Goal: Task Accomplishment & Management: Use online tool/utility

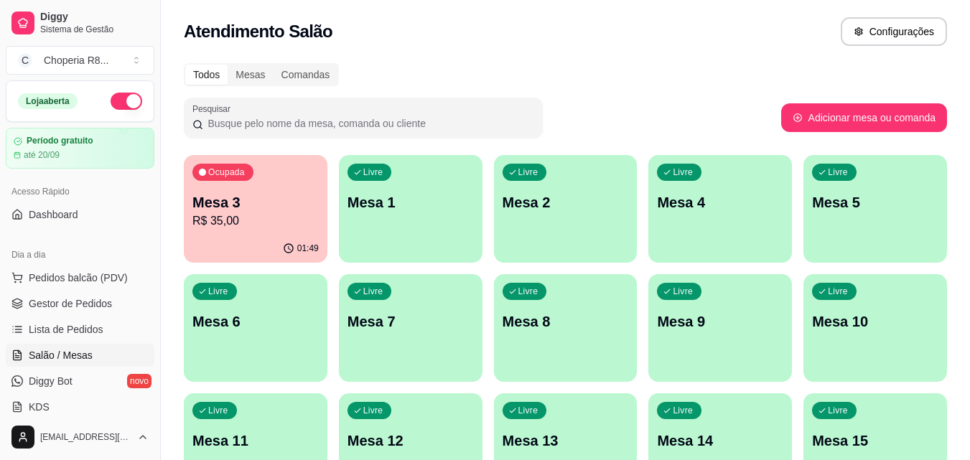
click at [285, 225] on p "R$ 35,00" at bounding box center [255, 220] width 126 height 17
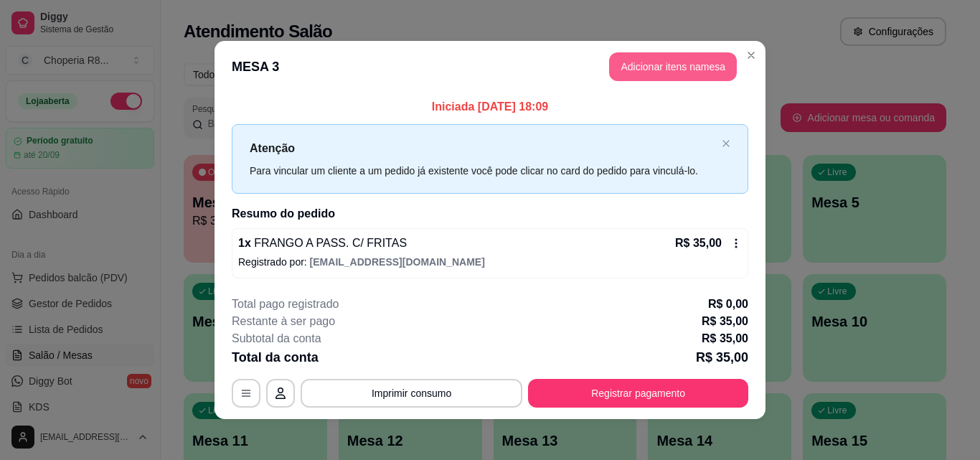
click at [693, 71] on button "Adicionar itens na mesa" at bounding box center [673, 66] width 128 height 29
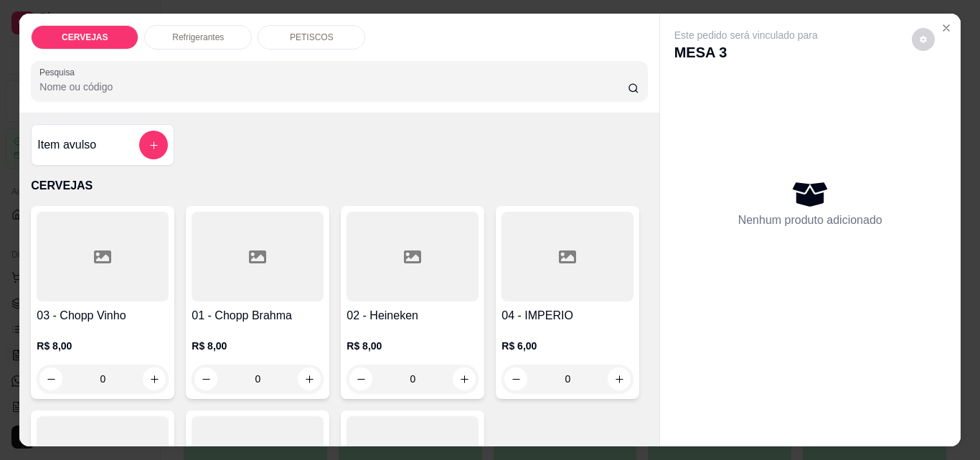
drag, startPoint x: 286, startPoint y: 386, endPoint x: 145, endPoint y: 395, distance: 141.6
click at [156, 395] on div "03 - Chopp Vinho R$ 8,00 0 01 - Chopp Brahma R$ 8,00 0 02 - Heineken R$ 8,00 0 …" at bounding box center [339, 405] width 616 height 398
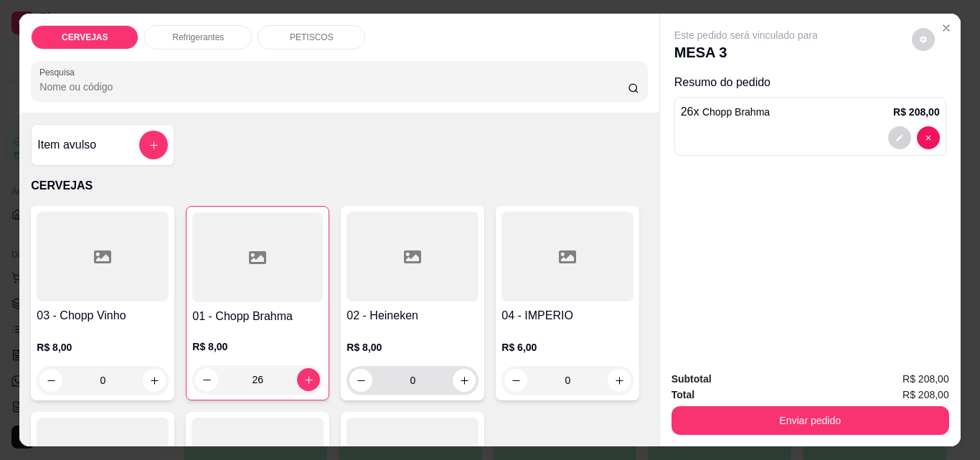
type input "26"
drag, startPoint x: 436, startPoint y: 380, endPoint x: 331, endPoint y: 377, distance: 105.5
click at [332, 380] on div "03 - Chopp Vinho R$ 8,00 0 01 - Chopp Brahma R$ 8,00 26 02 - Heineken R$ 8,00 0…" at bounding box center [339, 405] width 616 height 399
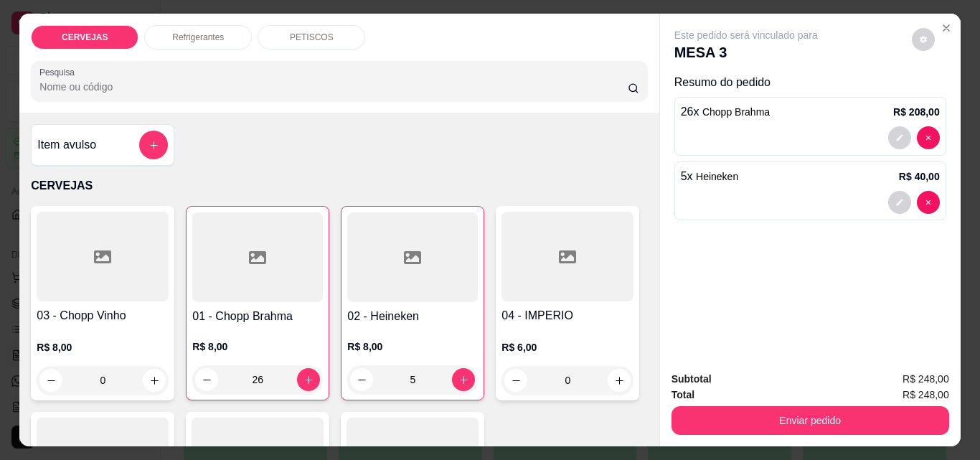
type input "5"
click at [215, 37] on p "Refrigerantes" at bounding box center [198, 37] width 52 height 11
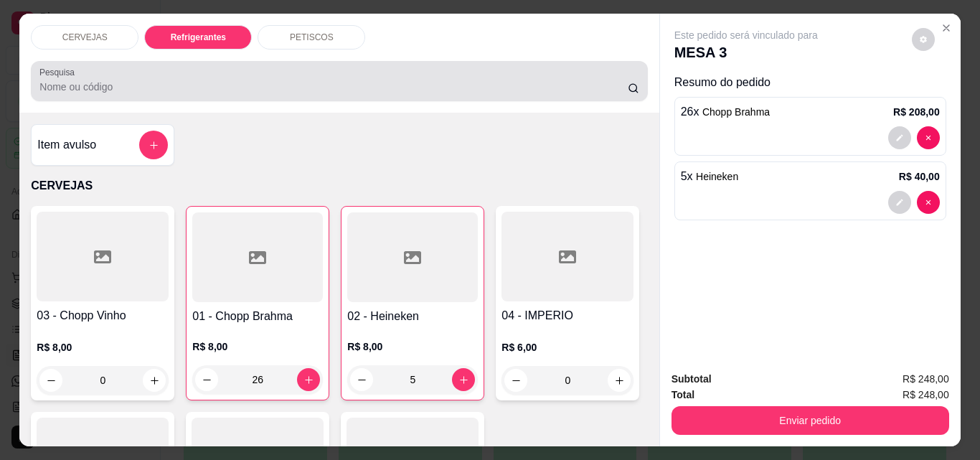
scroll to position [37, 0]
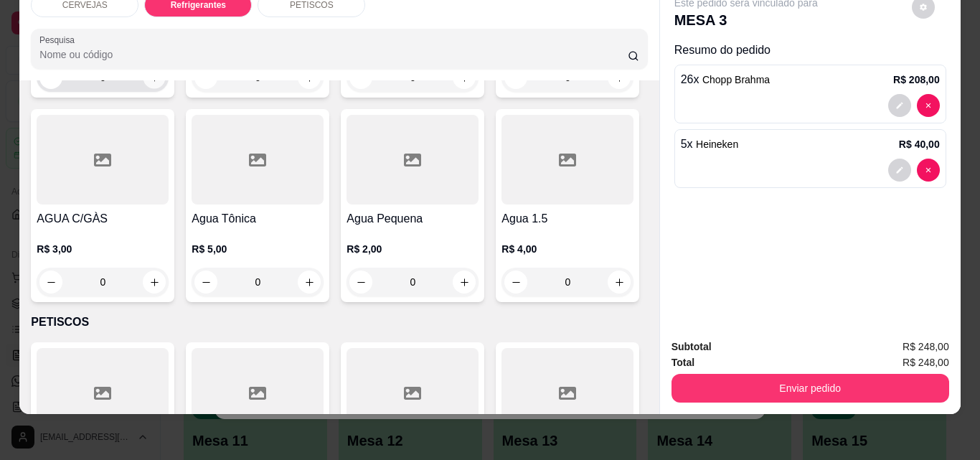
click at [149, 83] on icon "increase-product-quantity" at bounding box center [154, 77] width 11 height 11
type input "1"
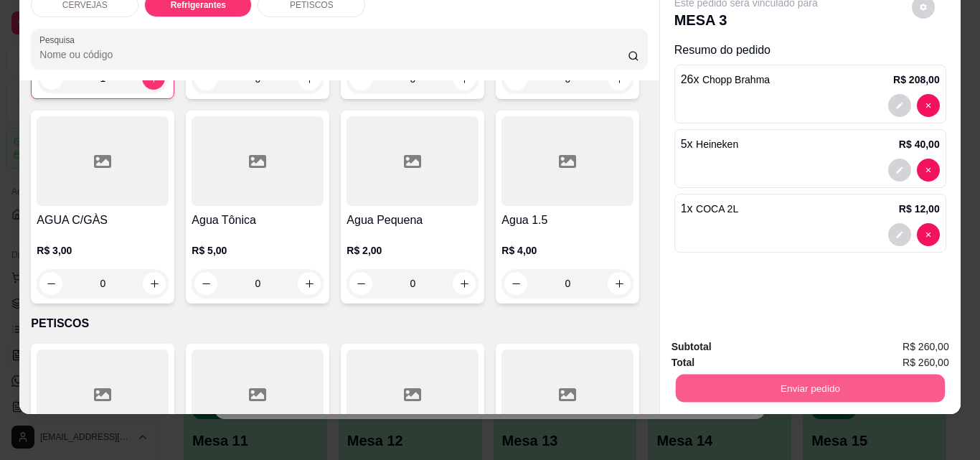
click at [866, 384] on button "Enviar pedido" at bounding box center [809, 388] width 269 height 28
click at [789, 337] on button "Não registrar e enviar pedido" at bounding box center [762, 342] width 145 height 27
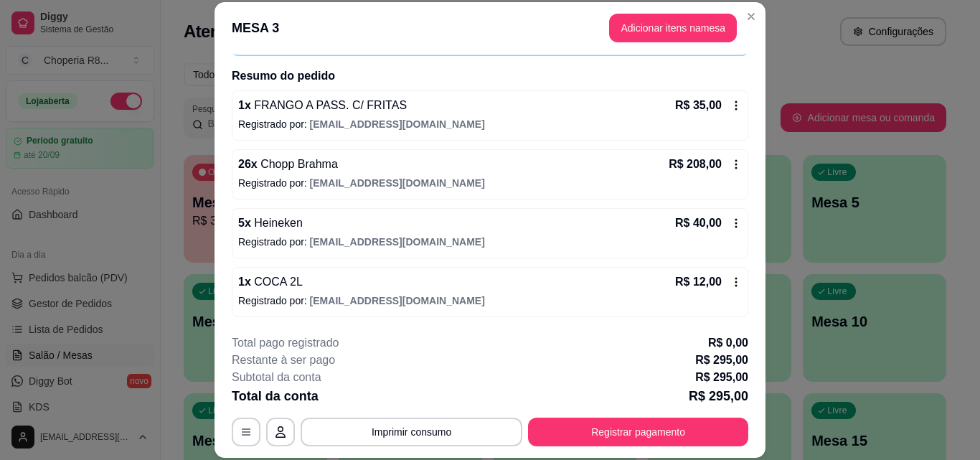
scroll to position [44, 0]
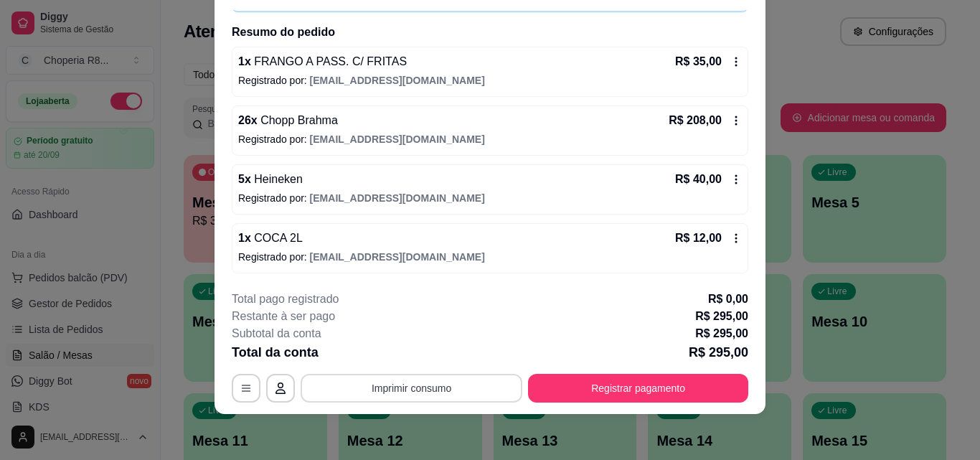
click at [423, 383] on button "Imprimir consumo" at bounding box center [412, 388] width 222 height 29
click at [403, 359] on button "IMPRESSORA" at bounding box center [410, 355] width 100 height 22
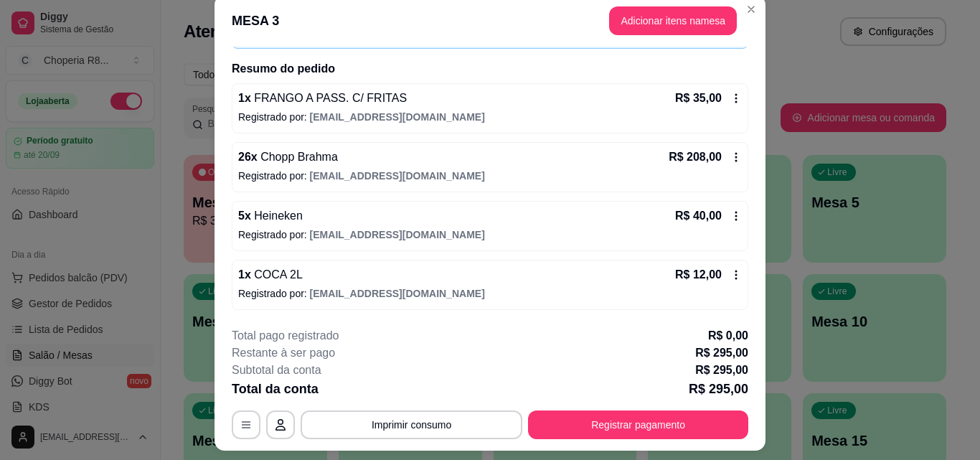
scroll to position [0, 0]
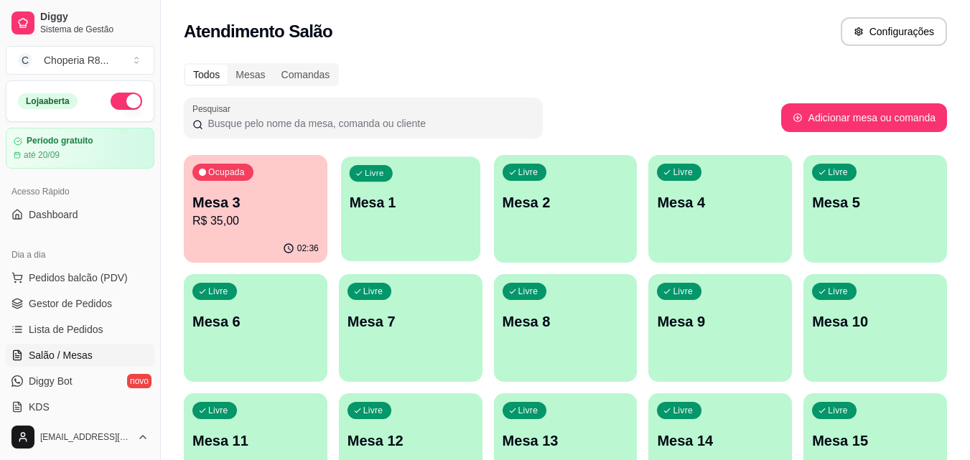
click at [423, 221] on div "Livre Mesa 1" at bounding box center [410, 200] width 139 height 88
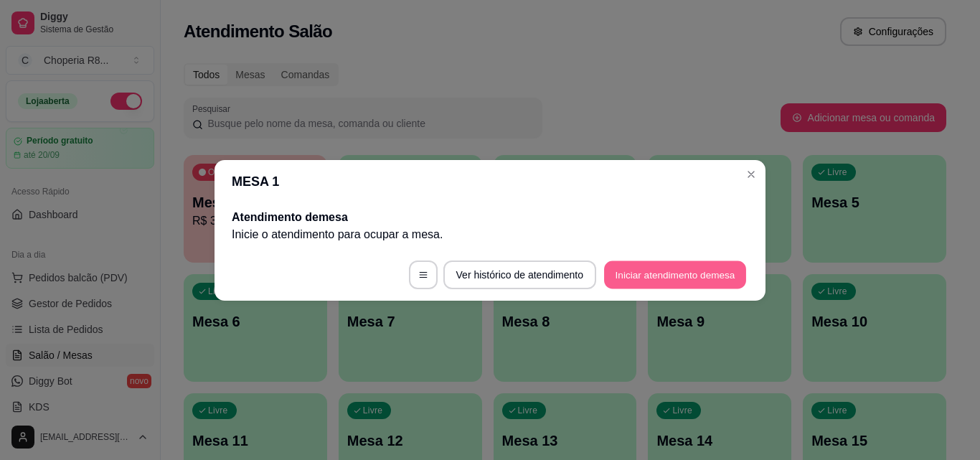
click at [670, 278] on button "Iniciar atendimento de mesa" at bounding box center [675, 275] width 142 height 28
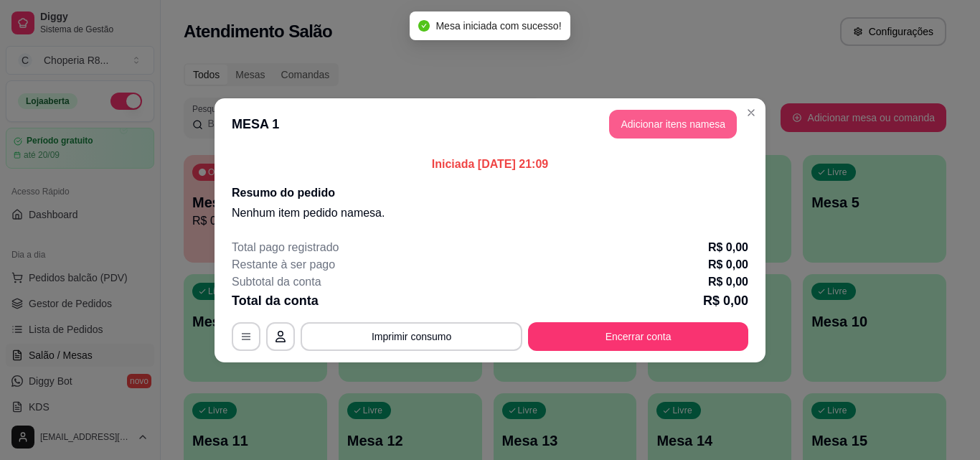
click at [720, 126] on button "Adicionar itens na mesa" at bounding box center [673, 124] width 128 height 29
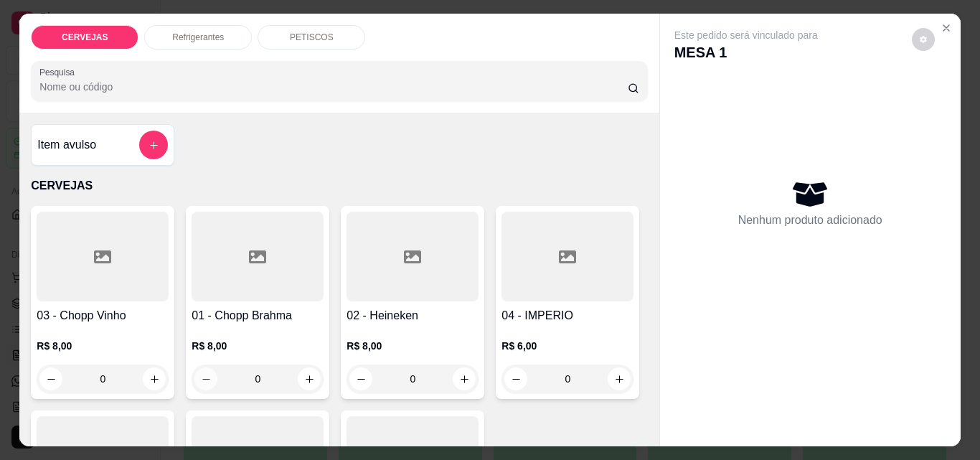
drag, startPoint x: 272, startPoint y: 375, endPoint x: 189, endPoint y: 377, distance: 82.6
click at [194, 377] on div "0" at bounding box center [257, 379] width 126 height 29
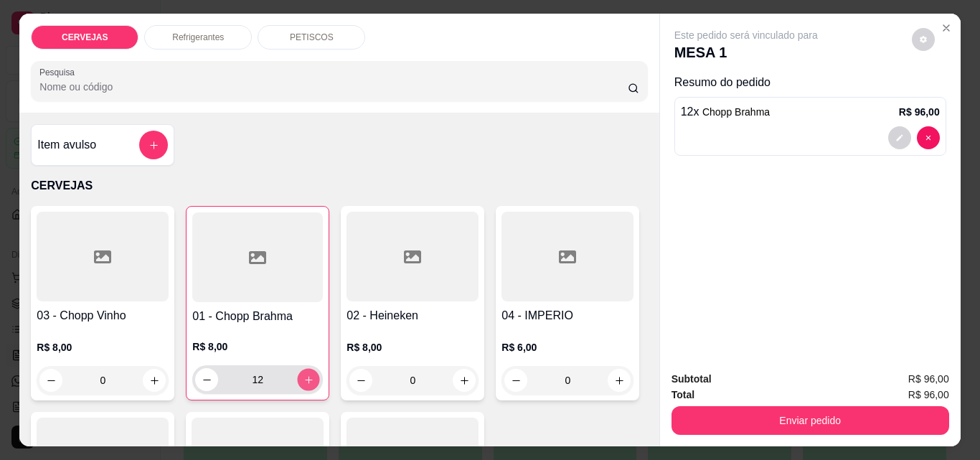
click at [304, 375] on icon "increase-product-quantity" at bounding box center [309, 380] width 11 height 11
drag, startPoint x: 210, startPoint y: 384, endPoint x: 207, endPoint y: 376, distance: 8.2
click at [209, 384] on div "13" at bounding box center [257, 379] width 125 height 29
drag, startPoint x: 249, startPoint y: 379, endPoint x: 225, endPoint y: 381, distance: 24.5
click at [225, 381] on input "13" at bounding box center [257, 379] width 79 height 29
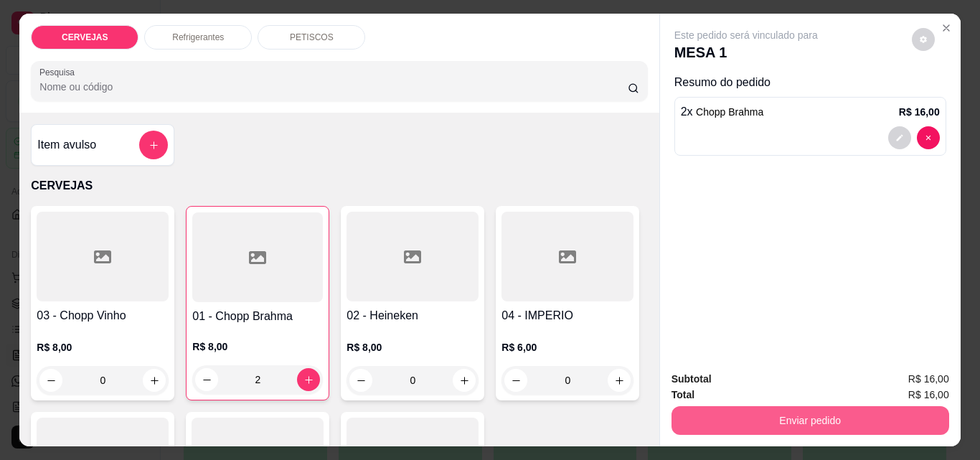
type input "2"
click at [794, 426] on button "Enviar pedido" at bounding box center [809, 420] width 269 height 28
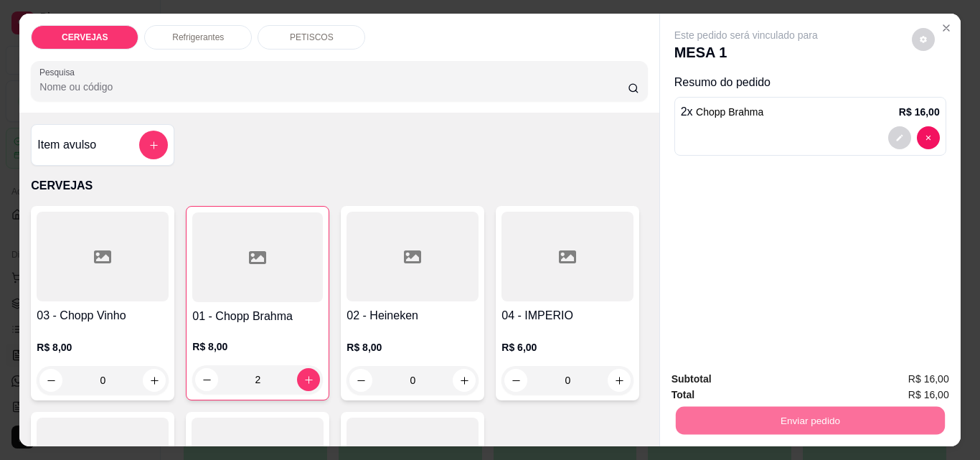
click at [812, 388] on button "Não registrar e enviar pedido" at bounding box center [762, 379] width 145 height 27
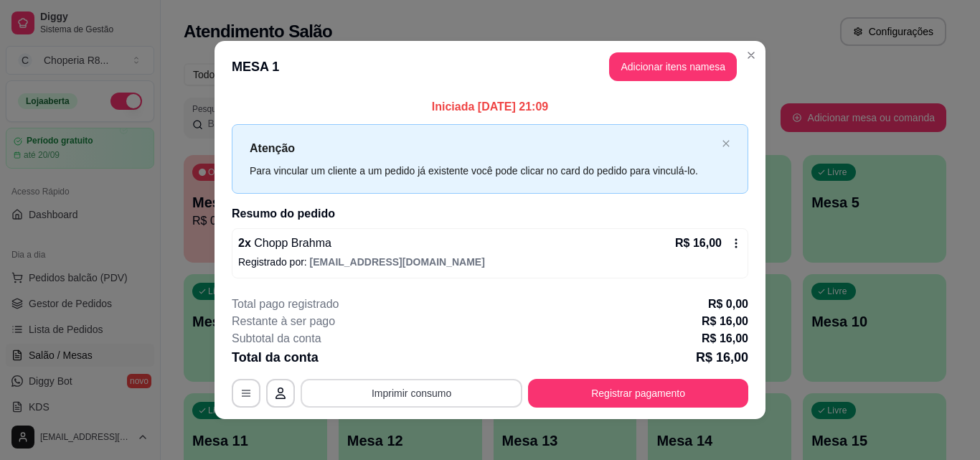
click at [469, 389] on button "Imprimir consumo" at bounding box center [412, 393] width 222 height 29
click at [430, 351] on button "IMPRESSORA" at bounding box center [410, 360] width 100 height 22
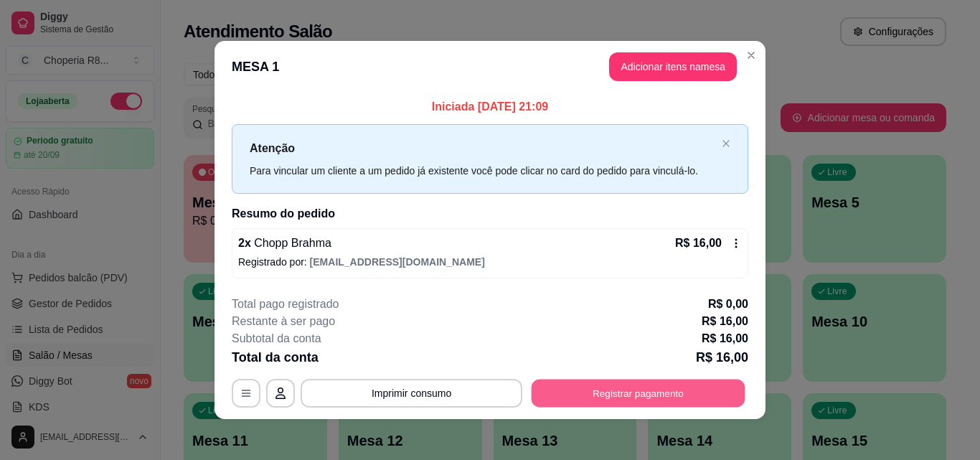
click at [660, 392] on button "Registrar pagamento" at bounding box center [639, 394] width 214 height 28
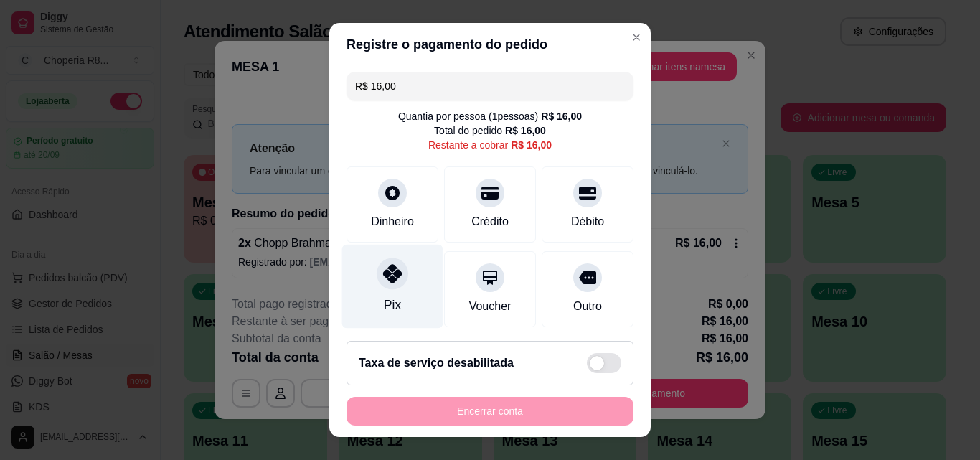
click at [393, 266] on div at bounding box center [393, 274] width 32 height 32
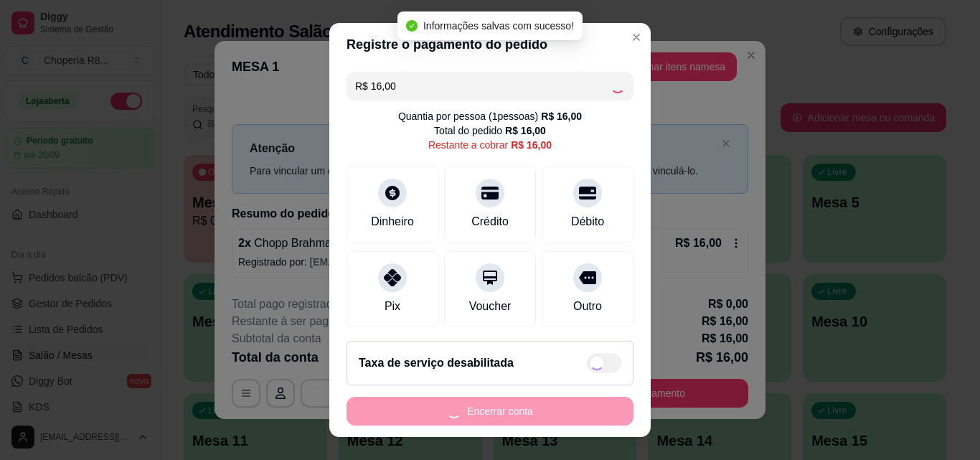
type input "R$ 0,00"
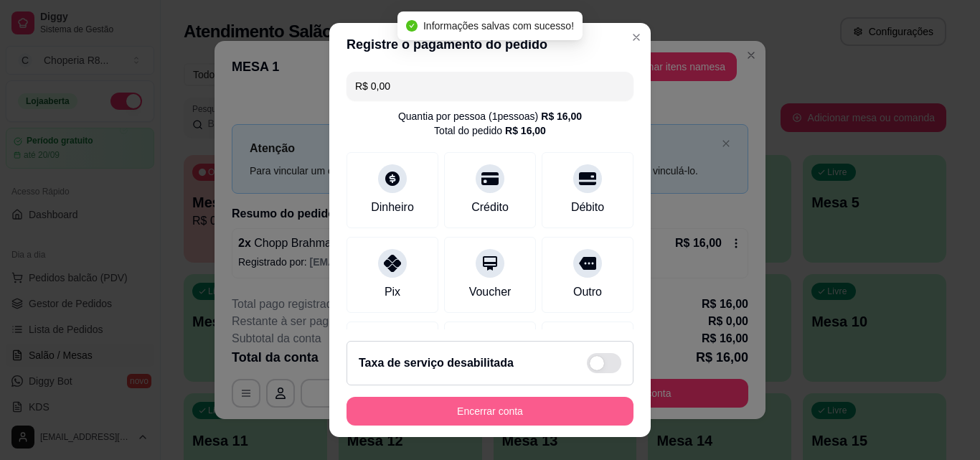
click at [525, 409] on button "Encerrar conta" at bounding box center [490, 411] width 287 height 29
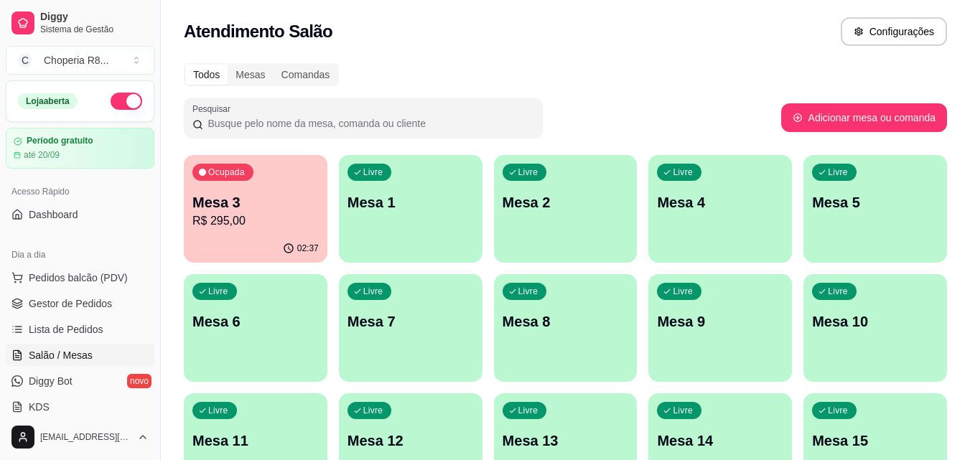
click at [267, 224] on p "R$ 295,00" at bounding box center [255, 220] width 126 height 17
click at [512, 212] on div "Livre Mesa 2" at bounding box center [566, 200] width 144 height 90
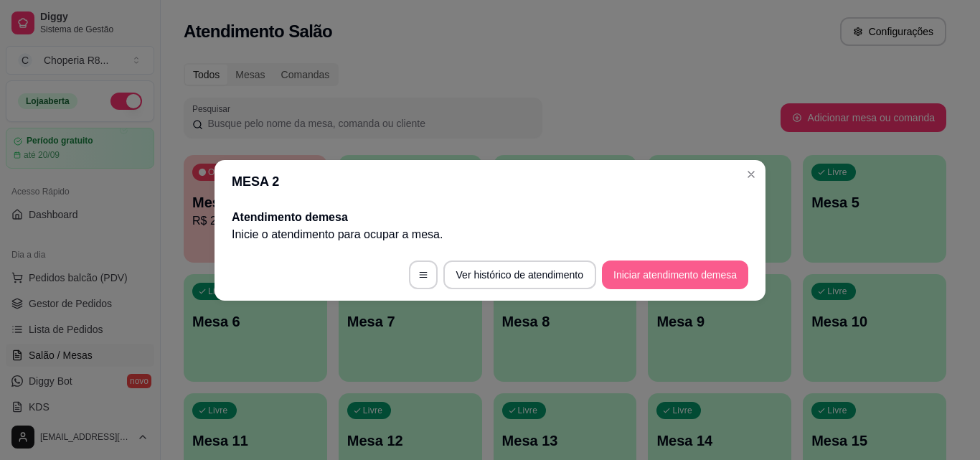
click at [674, 273] on button "Iniciar atendimento de mesa" at bounding box center [675, 275] width 146 height 29
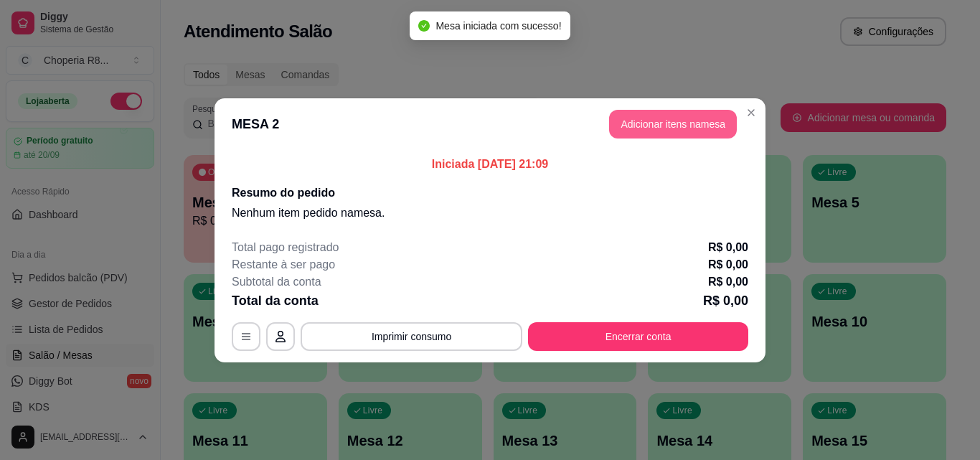
click at [665, 118] on button "Adicionar itens na mesa" at bounding box center [673, 124] width 128 height 29
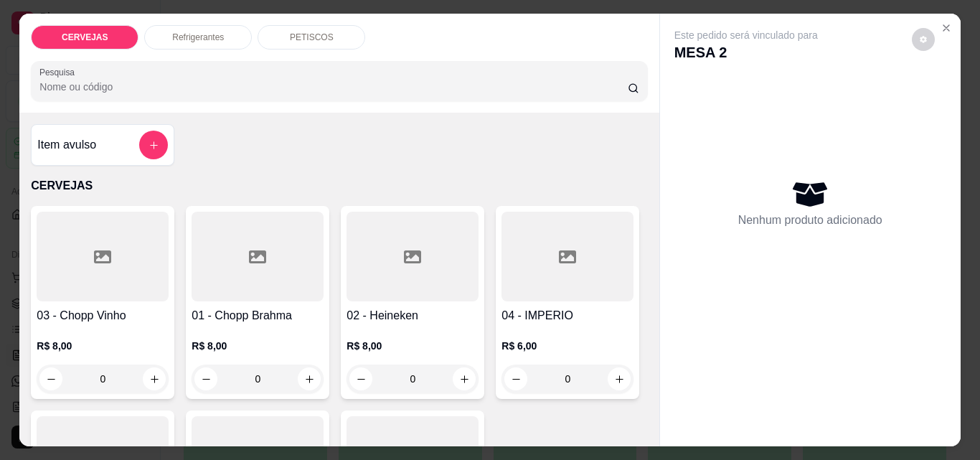
drag, startPoint x: 227, startPoint y: 372, endPoint x: 217, endPoint y: 372, distance: 9.3
click at [217, 372] on input "0" at bounding box center [257, 379] width 80 height 29
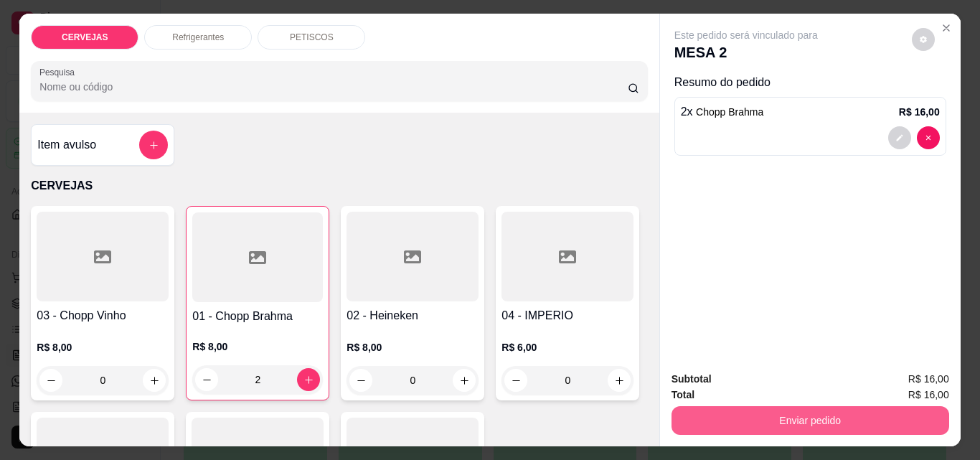
type input "2"
click at [742, 408] on button "Enviar pedido" at bounding box center [811, 420] width 278 height 29
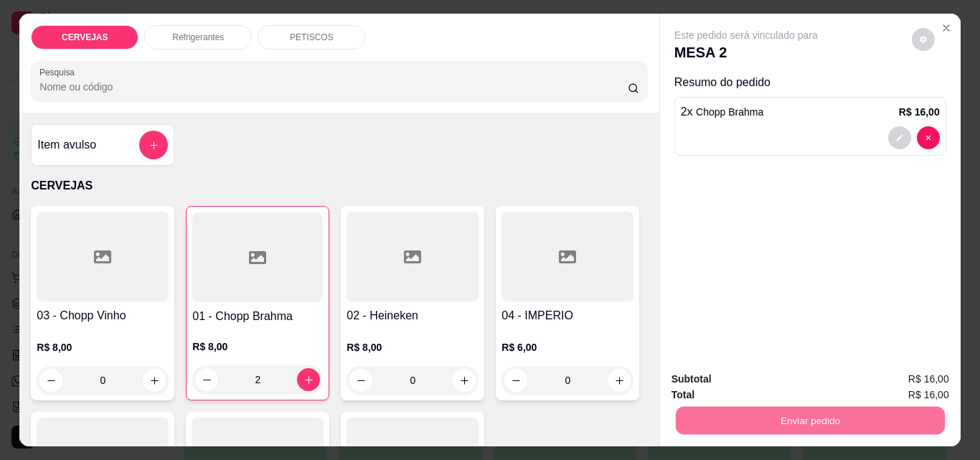
click at [804, 375] on button "Não registrar e enviar pedido" at bounding box center [762, 379] width 145 height 27
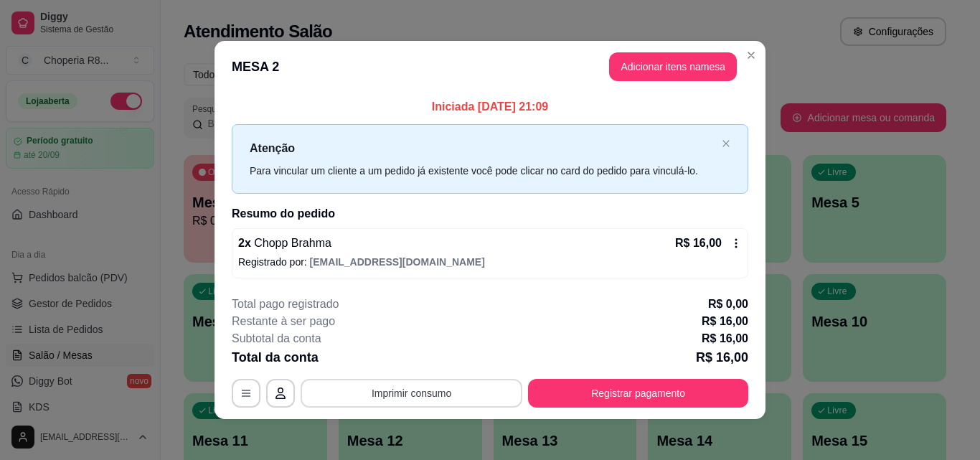
click at [475, 397] on button "Imprimir consumo" at bounding box center [412, 393] width 222 height 29
click at [447, 359] on button "IMPRESSORA" at bounding box center [411, 360] width 104 height 23
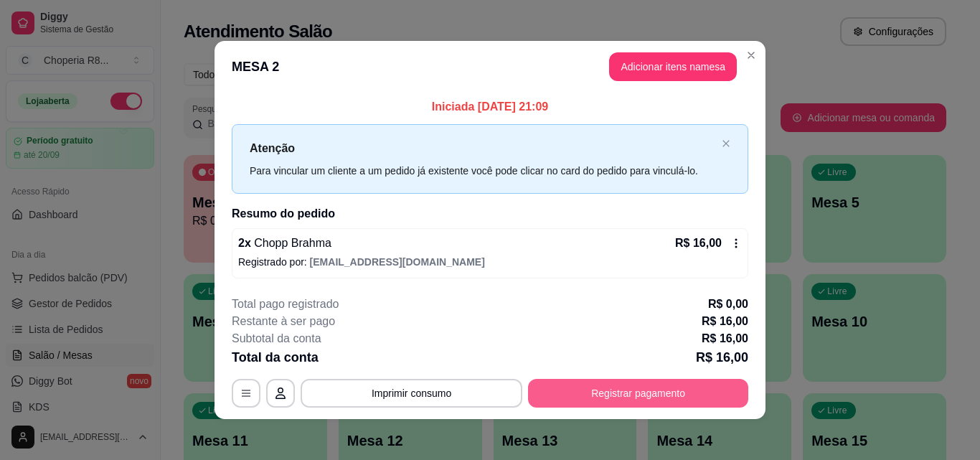
click at [594, 396] on button "Registrar pagamento" at bounding box center [638, 393] width 220 height 29
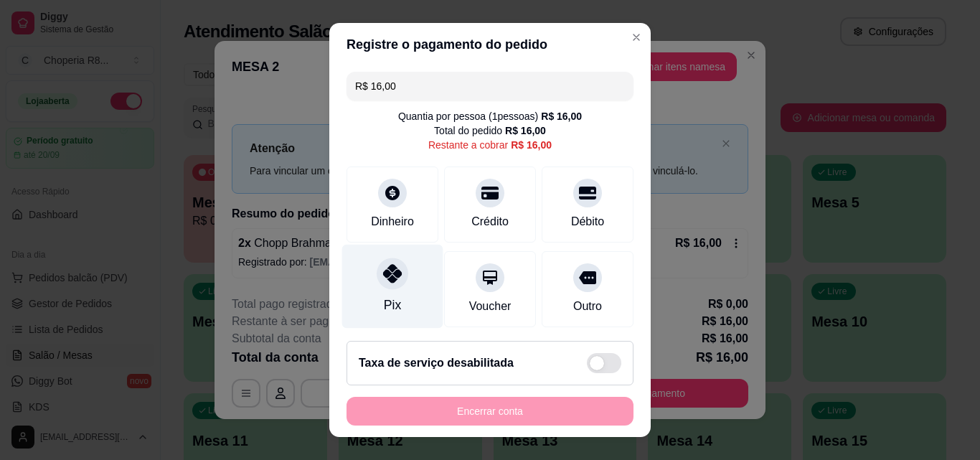
click at [381, 284] on div at bounding box center [393, 274] width 32 height 32
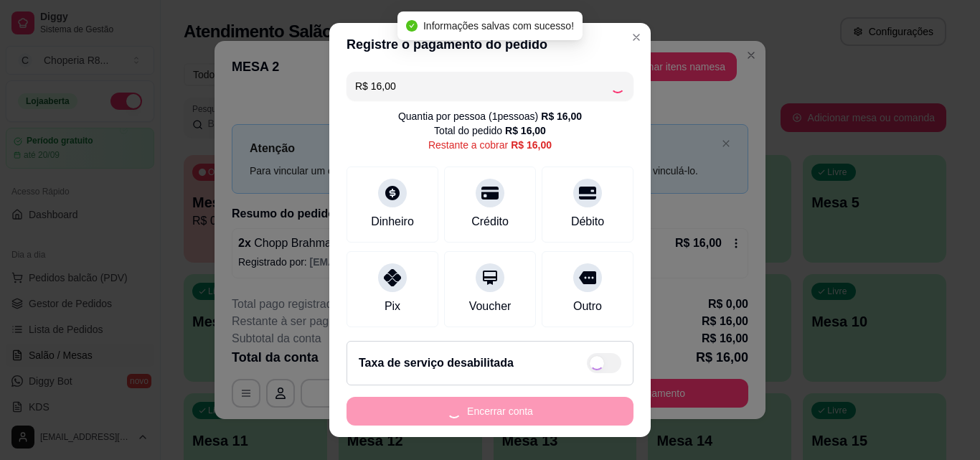
type input "R$ 0,00"
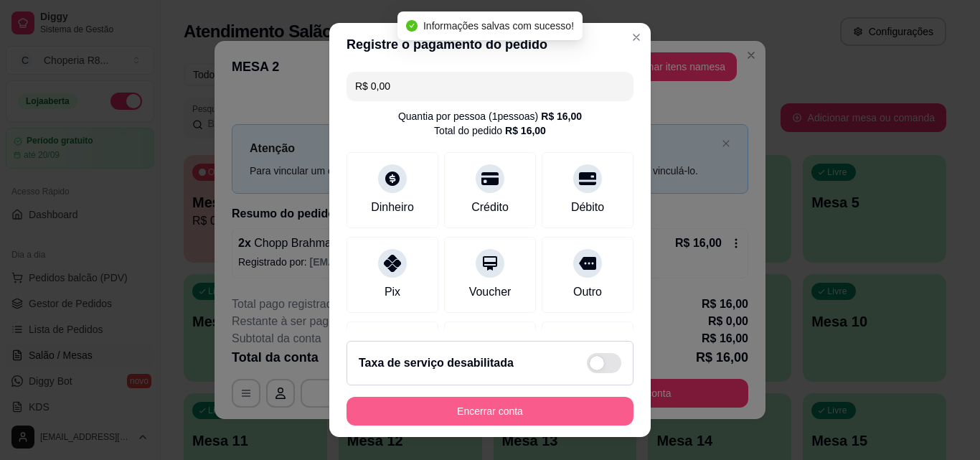
click at [462, 413] on button "Encerrar conta" at bounding box center [490, 411] width 287 height 29
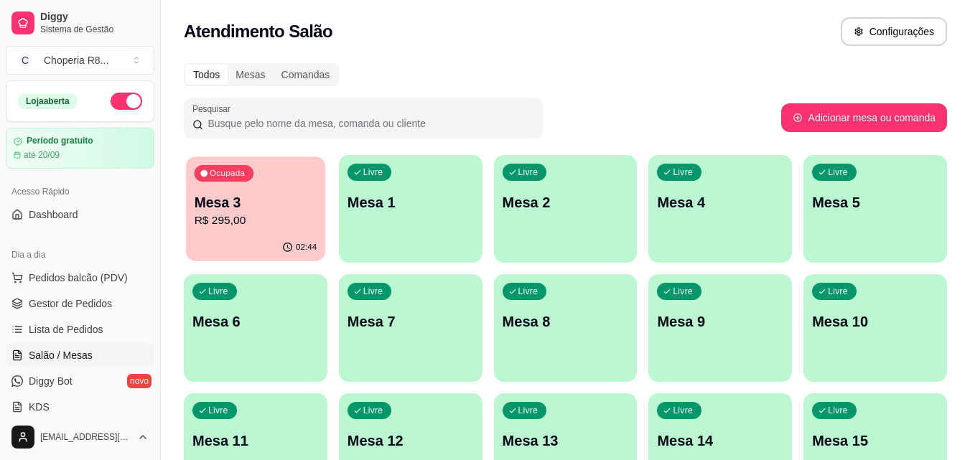
click at [253, 222] on p "R$ 295,00" at bounding box center [255, 220] width 123 height 17
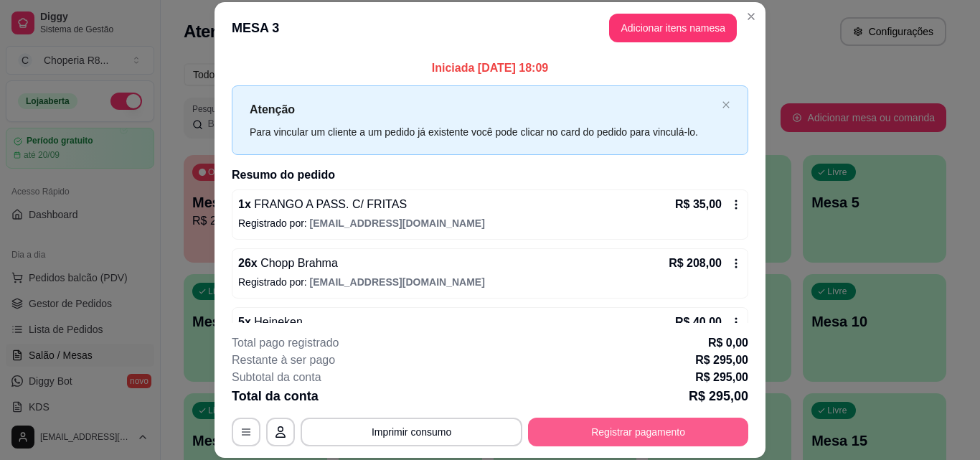
click at [670, 424] on button "Registrar pagamento" at bounding box center [638, 432] width 220 height 29
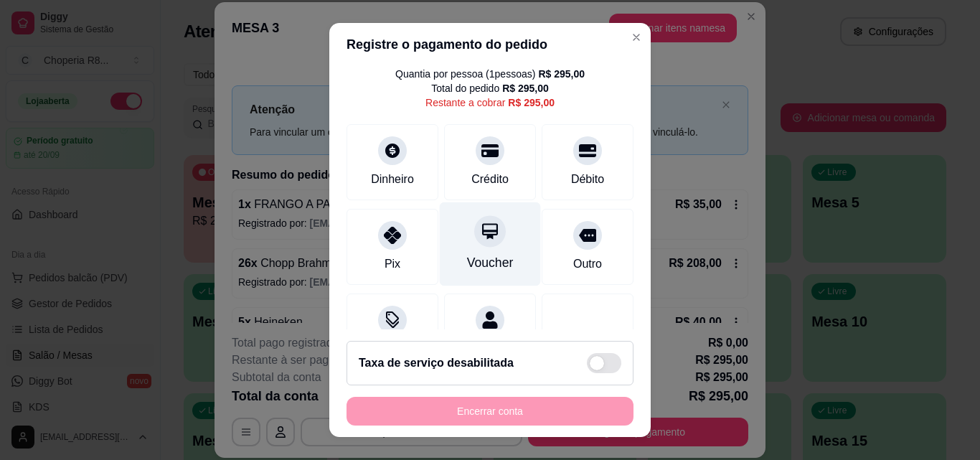
scroll to position [105, 0]
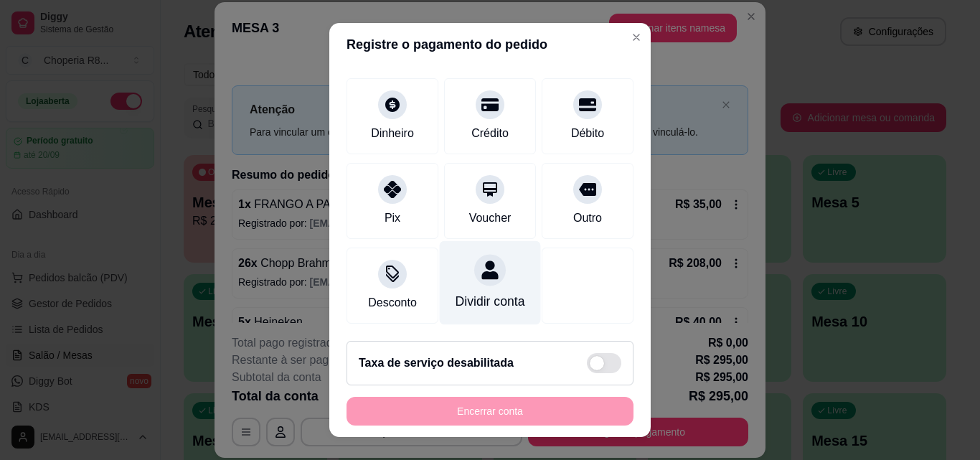
click at [487, 292] on div "Dividir conta" at bounding box center [491, 301] width 70 height 19
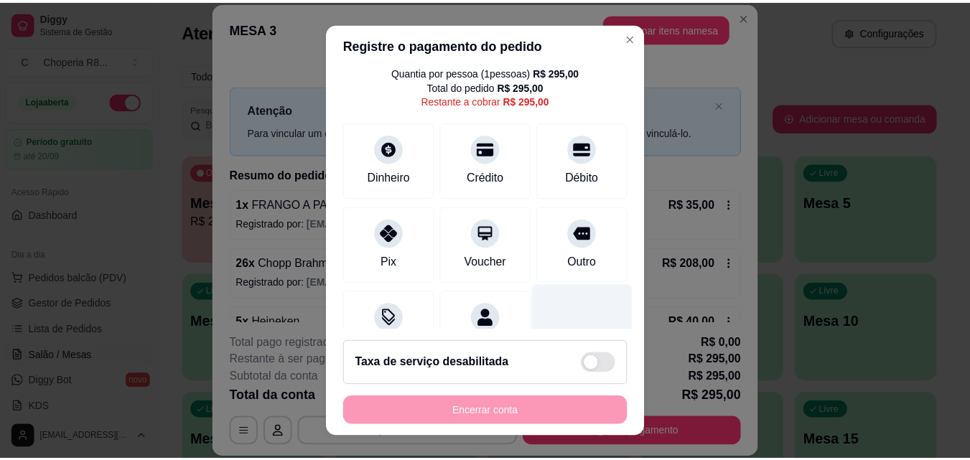
scroll to position [0, 0]
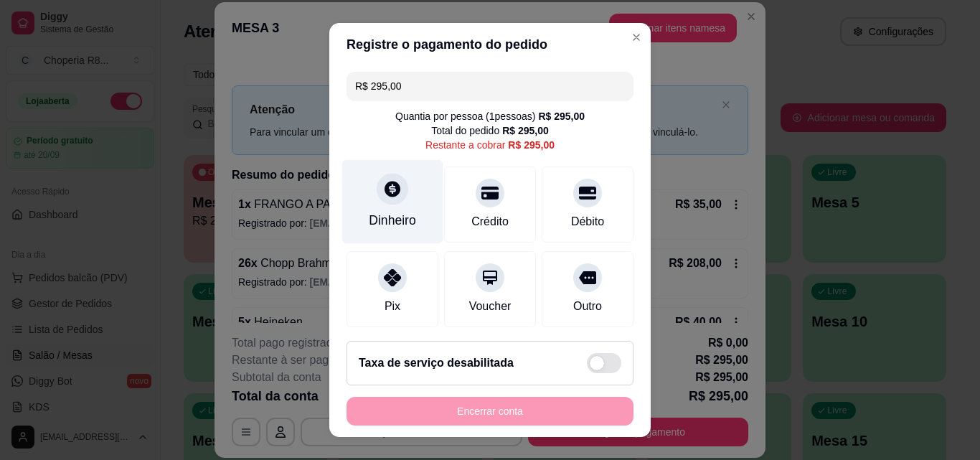
click at [393, 189] on div at bounding box center [393, 189] width 32 height 32
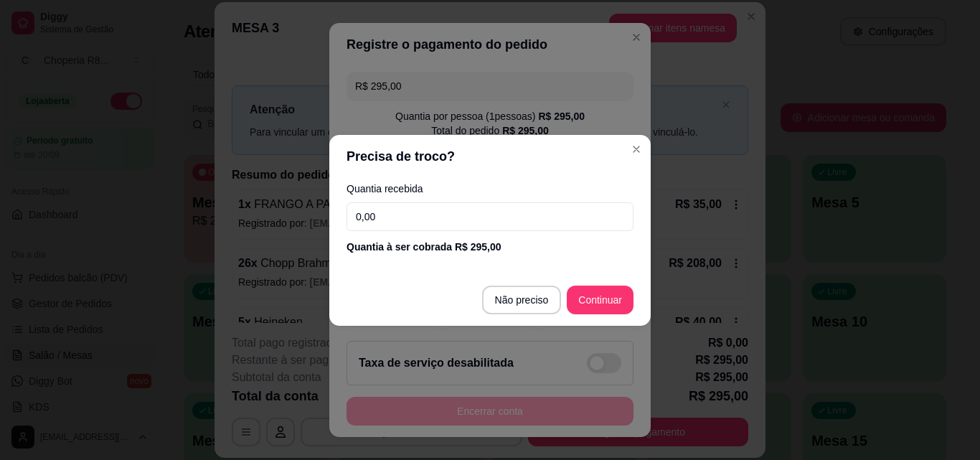
drag, startPoint x: 482, startPoint y: 220, endPoint x: 314, endPoint y: 227, distance: 168.1
click at [314, 227] on div "Precisa de troco? Quantia recebida 0,00 Quantia à ser cobrada R$ 295,00 Não pre…" at bounding box center [490, 230] width 980 height 460
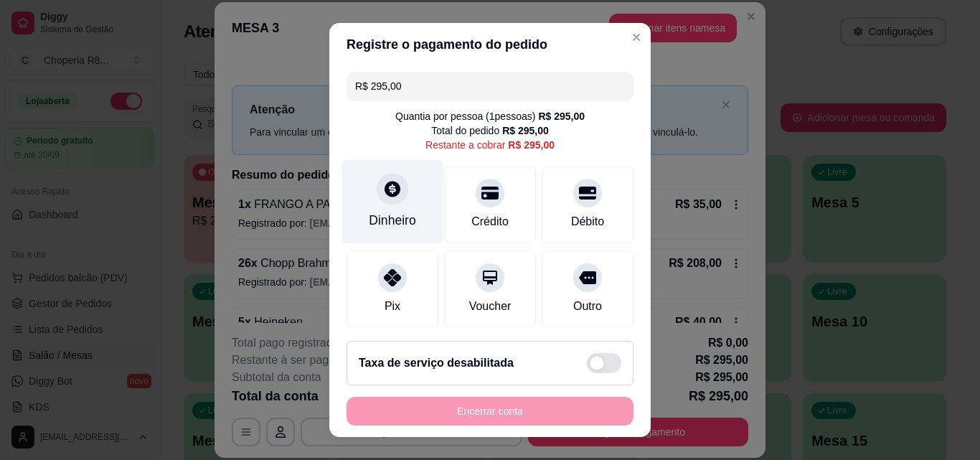
click at [395, 218] on div "Dinheiro" at bounding box center [392, 220] width 47 height 19
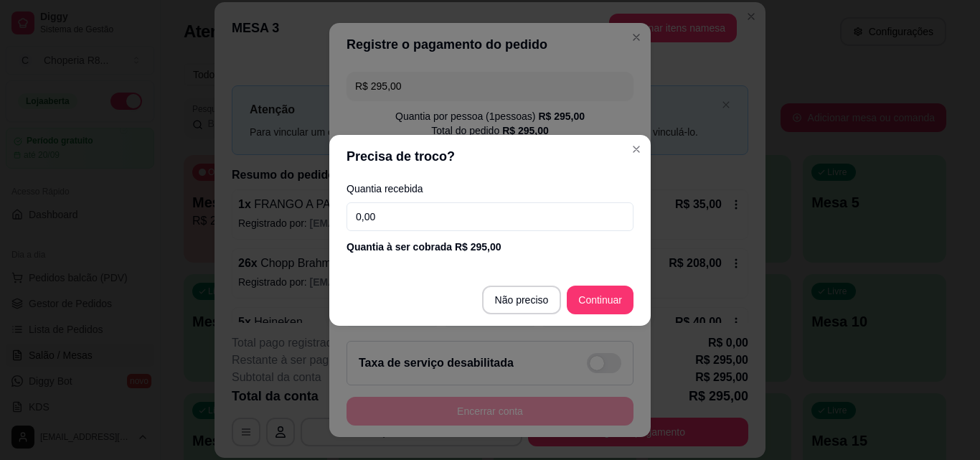
drag, startPoint x: 505, startPoint y: 221, endPoint x: 382, endPoint y: 220, distance: 123.4
click at [383, 220] on input "0,00" at bounding box center [490, 216] width 287 height 29
drag, startPoint x: 398, startPoint y: 213, endPoint x: 316, endPoint y: 220, distance: 82.1
click at [316, 220] on div "Precisa de troco? Quantia recebida 0,00 Quantia à ser cobrada R$ 295,00 Não pre…" at bounding box center [490, 230] width 980 height 460
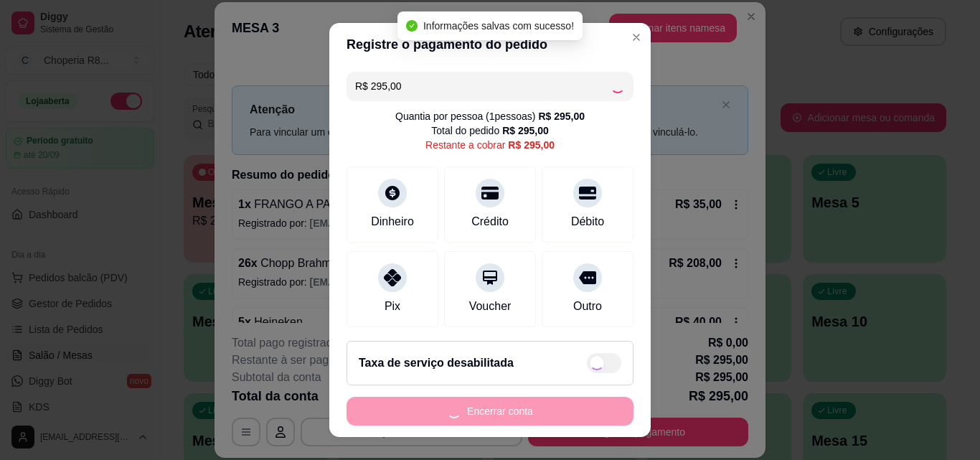
type input "R$ 0,00"
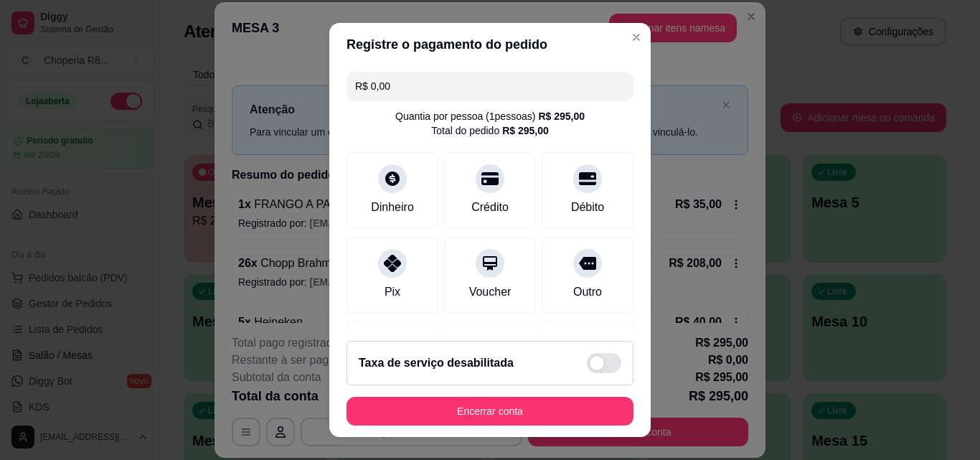
drag, startPoint x: 456, startPoint y: 391, endPoint x: 456, endPoint y: 404, distance: 12.9
click at [456, 392] on footer "Taxa de serviço desabilitada Encerrar conta" at bounding box center [490, 383] width 322 height 108
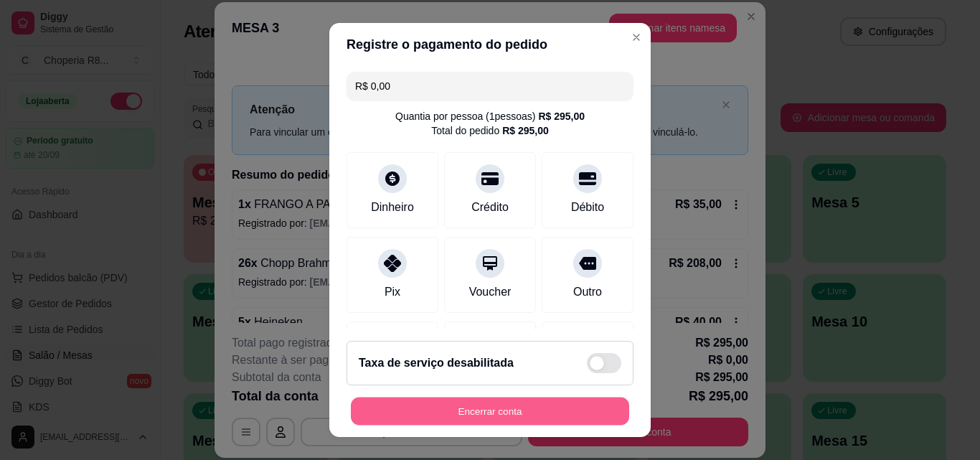
click at [456, 404] on button "Encerrar conta" at bounding box center [490, 412] width 278 height 28
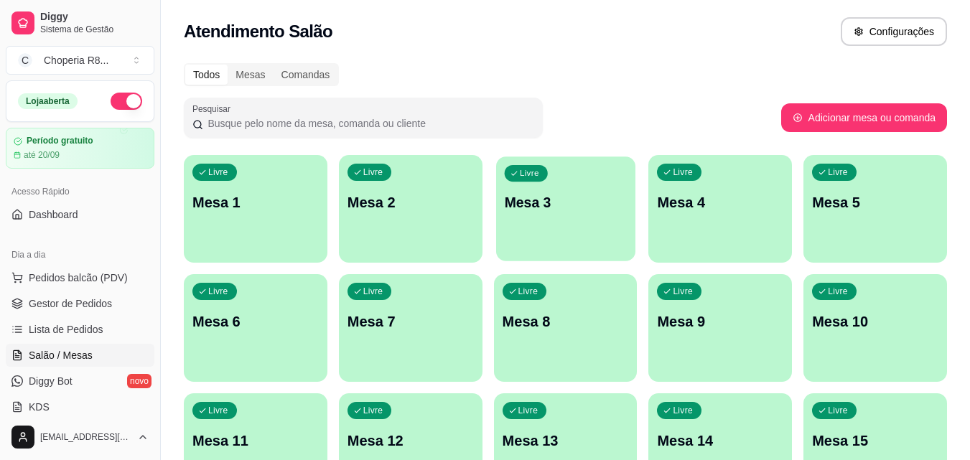
click at [540, 235] on div "Livre Mesa 3" at bounding box center [565, 200] width 139 height 88
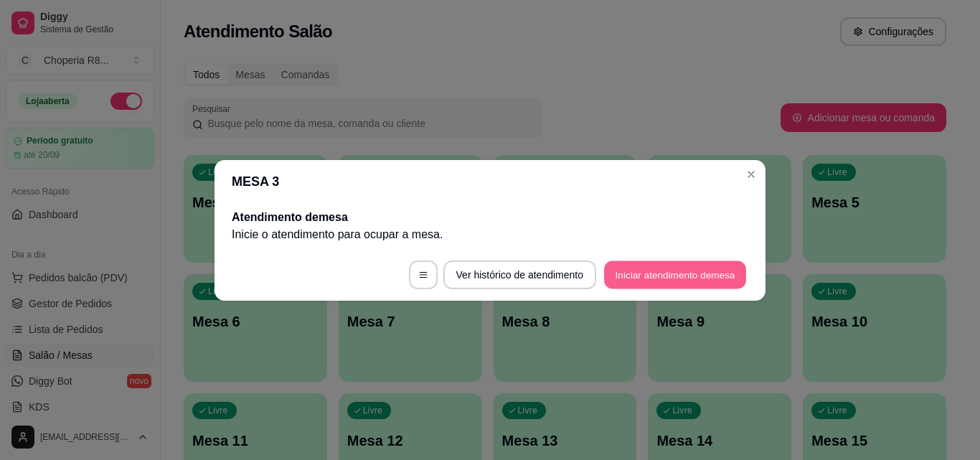
click at [626, 273] on button "Iniciar atendimento de mesa" at bounding box center [675, 275] width 142 height 28
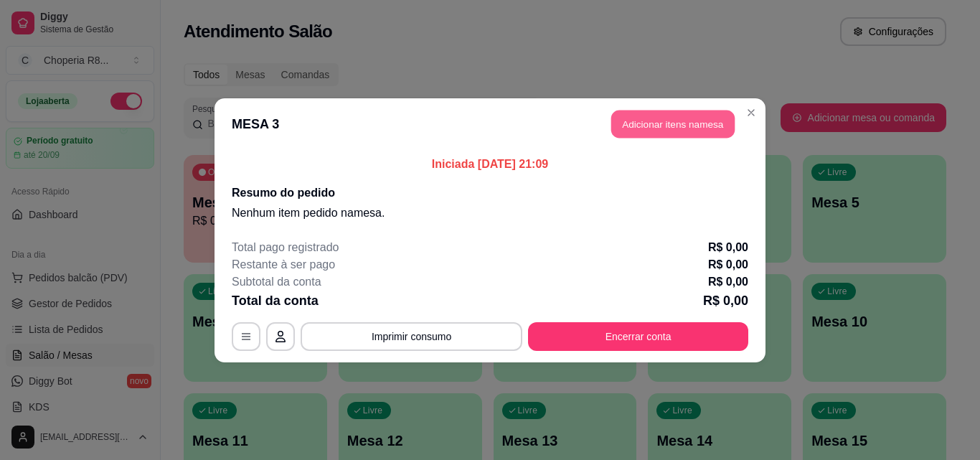
click at [715, 128] on button "Adicionar itens na mesa" at bounding box center [672, 124] width 123 height 28
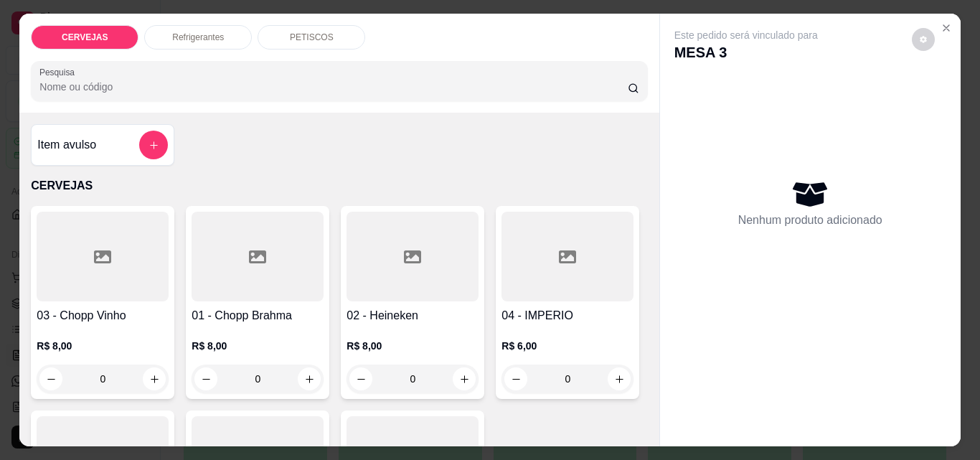
drag, startPoint x: 283, startPoint y: 380, endPoint x: 125, endPoint y: 385, distance: 158.0
click at [127, 385] on div "03 - Chopp Vinho R$ 8,00 0 01 - Chopp Brahma R$ 8,00 0 02 - Heineken R$ 8,00 0 …" at bounding box center [339, 405] width 616 height 398
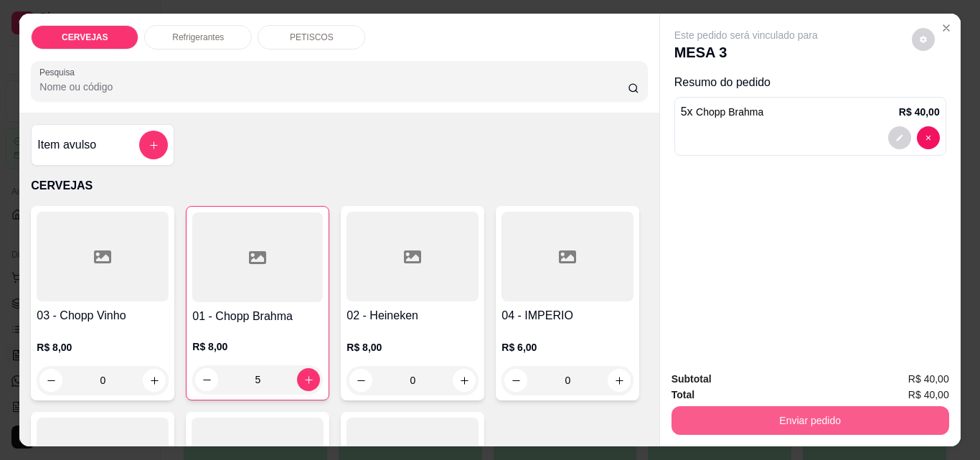
type input "5"
click at [751, 406] on button "Enviar pedido" at bounding box center [809, 420] width 269 height 28
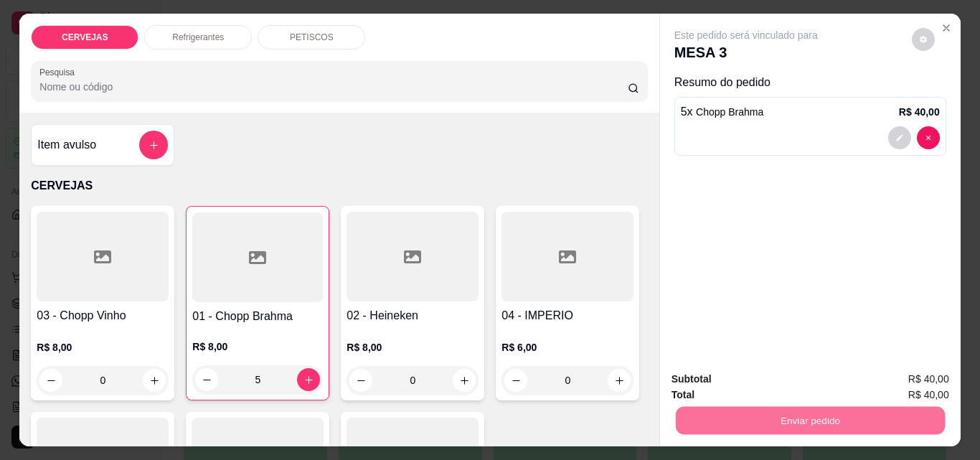
click at [822, 381] on button "Não registrar e enviar pedido" at bounding box center [762, 379] width 145 height 27
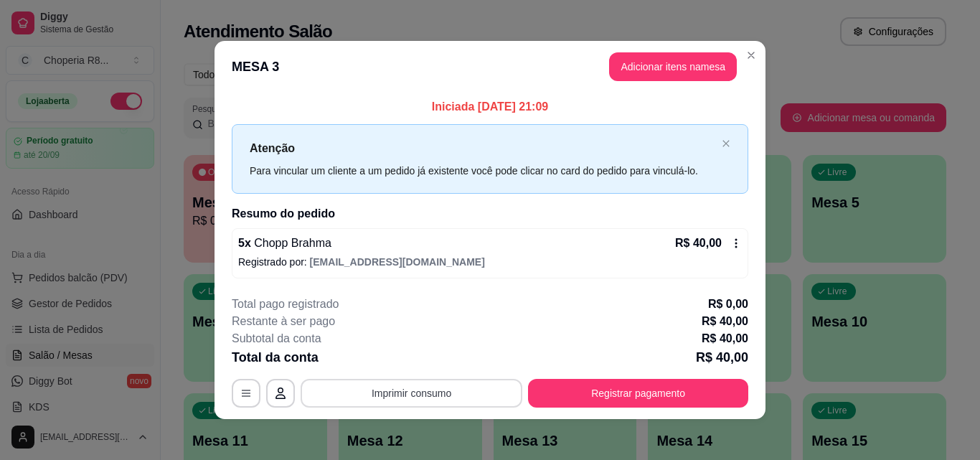
click at [444, 393] on button "Imprimir consumo" at bounding box center [412, 393] width 222 height 29
click at [440, 356] on button "IMPRESSORA" at bounding box center [411, 360] width 104 height 23
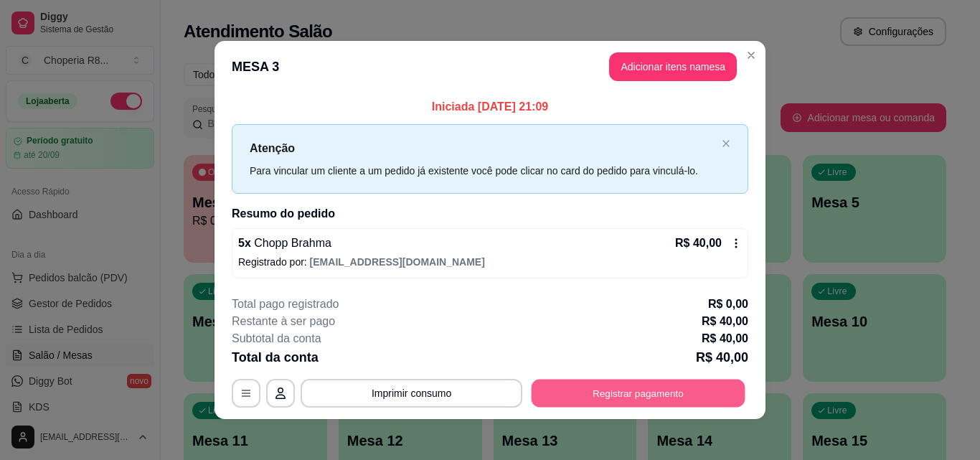
click at [604, 385] on button "Registrar pagamento" at bounding box center [639, 394] width 214 height 28
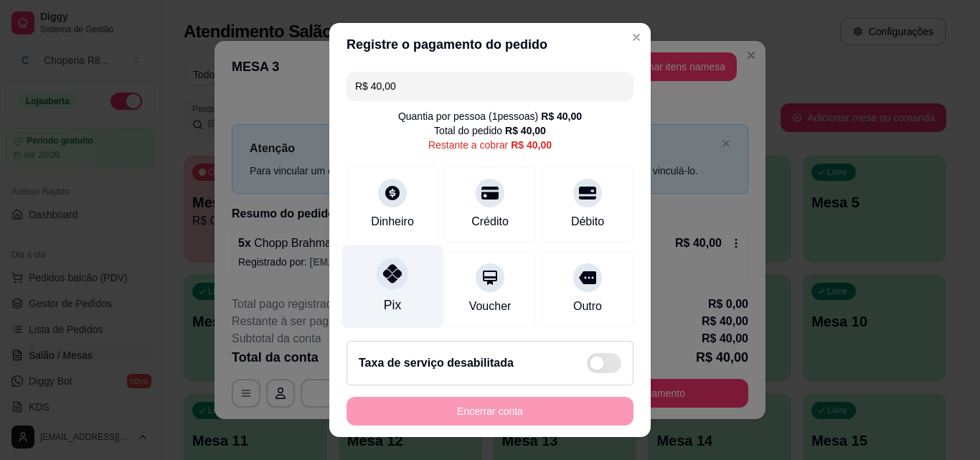
click at [364, 276] on div "Pix" at bounding box center [392, 287] width 101 height 84
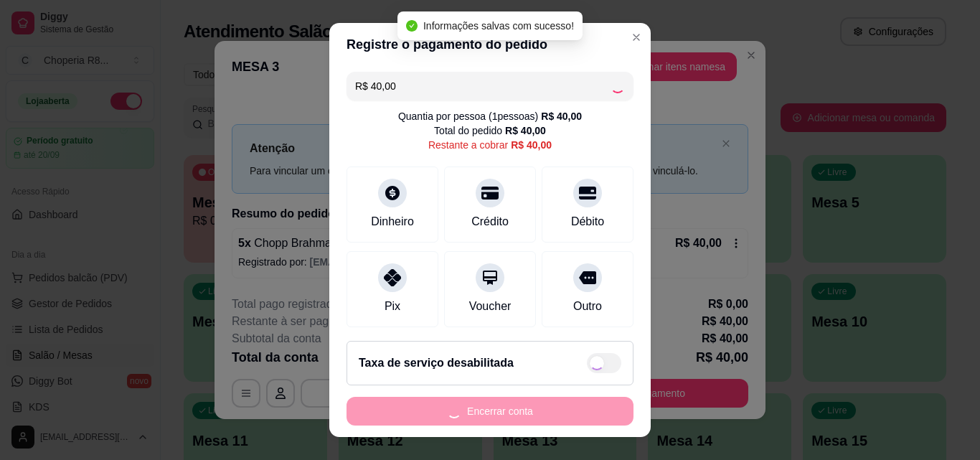
type input "R$ 0,00"
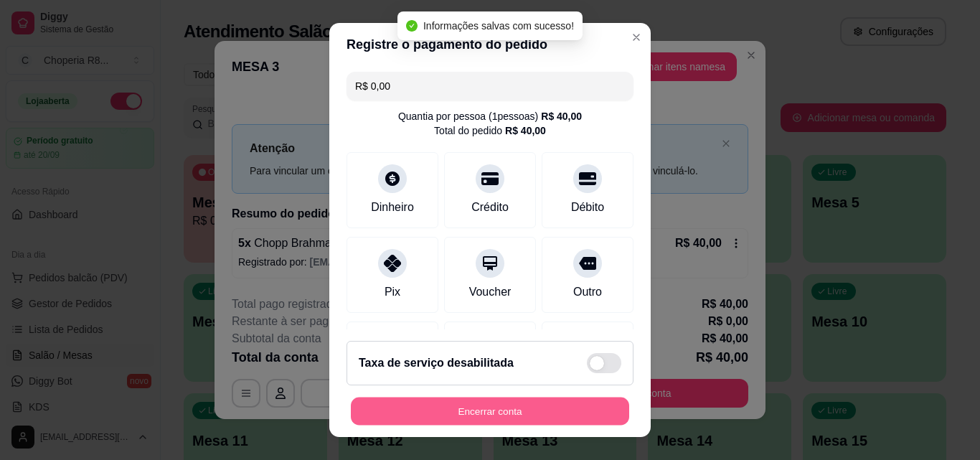
click at [487, 406] on button "Encerrar conta" at bounding box center [490, 412] width 278 height 28
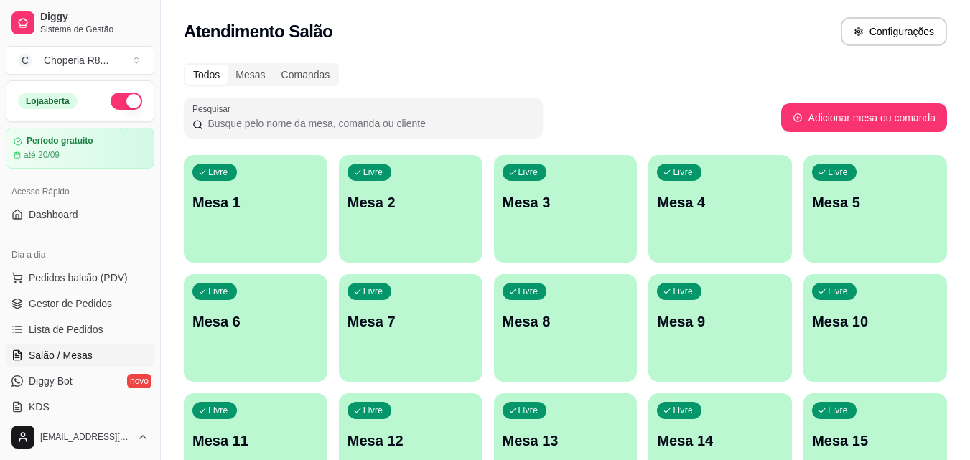
click at [446, 210] on p "Mesa 2" at bounding box center [410, 202] width 126 height 20
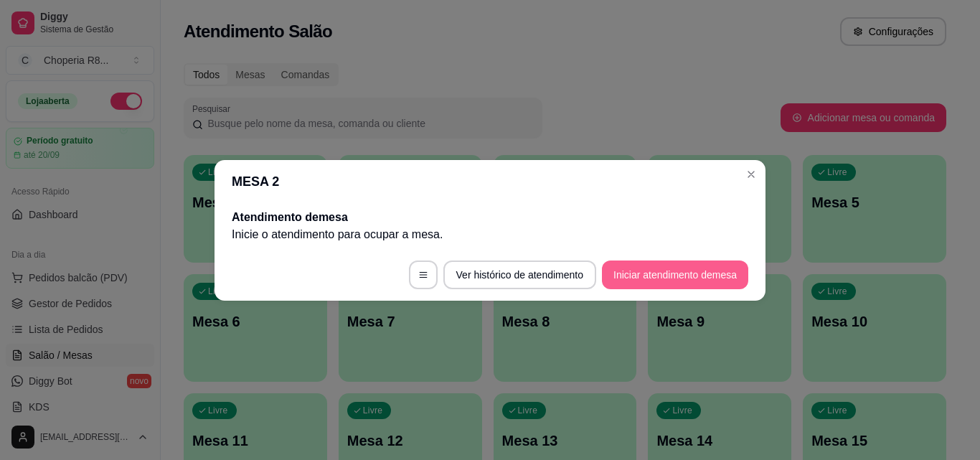
click at [614, 276] on button "Iniciar atendimento de mesa" at bounding box center [675, 275] width 146 height 29
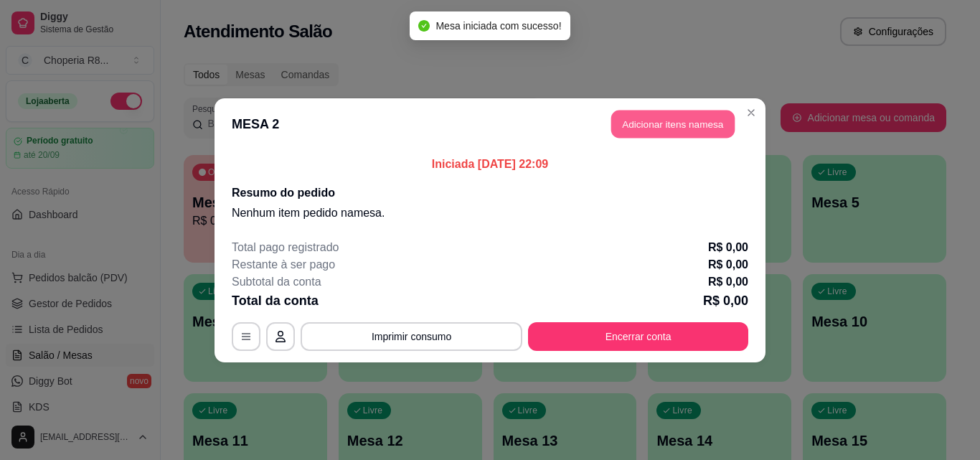
click at [627, 131] on button "Adicionar itens na mesa" at bounding box center [672, 124] width 123 height 28
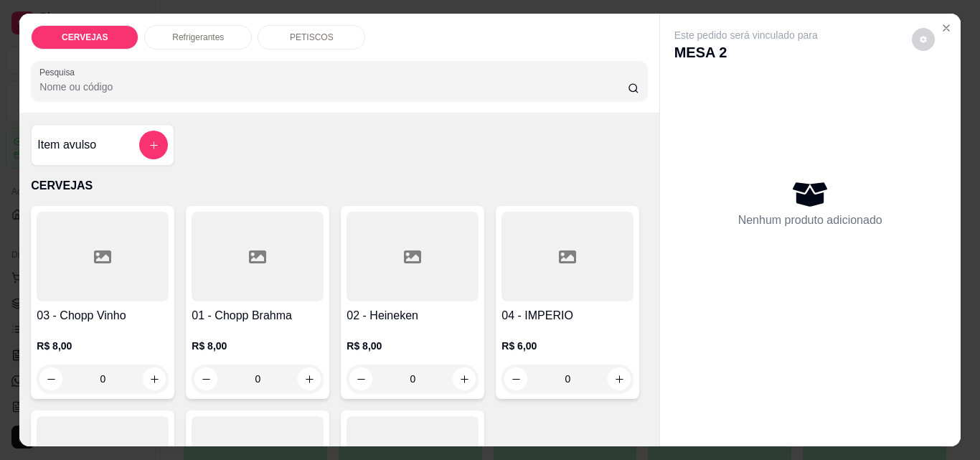
drag, startPoint x: 275, startPoint y: 375, endPoint x: 188, endPoint y: 374, distance: 86.8
click at [192, 374] on div "0" at bounding box center [258, 379] width 132 height 29
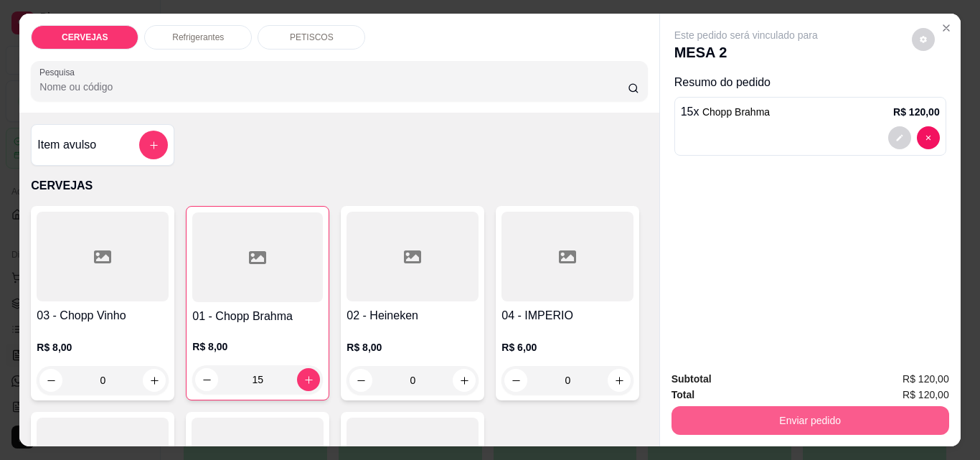
type input "15"
click at [693, 414] on button "Enviar pedido" at bounding box center [809, 420] width 269 height 28
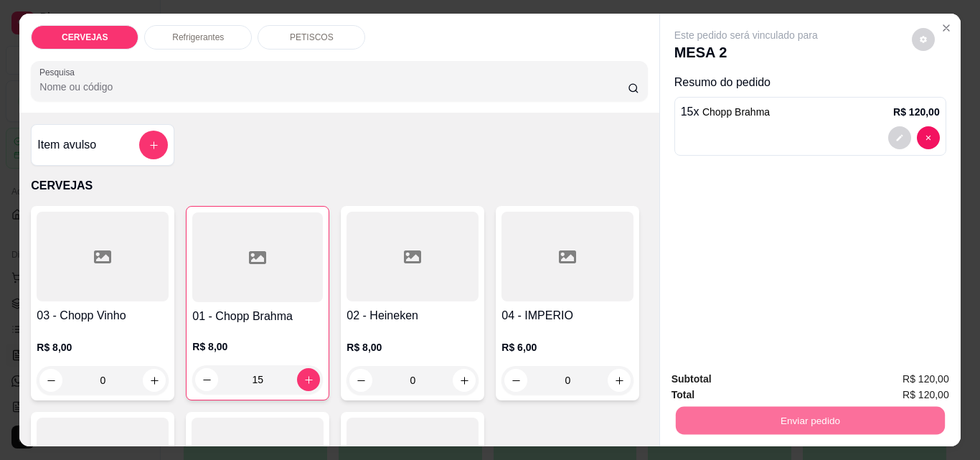
click at [690, 386] on button "Não registrar e enviar pedido" at bounding box center [762, 379] width 145 height 27
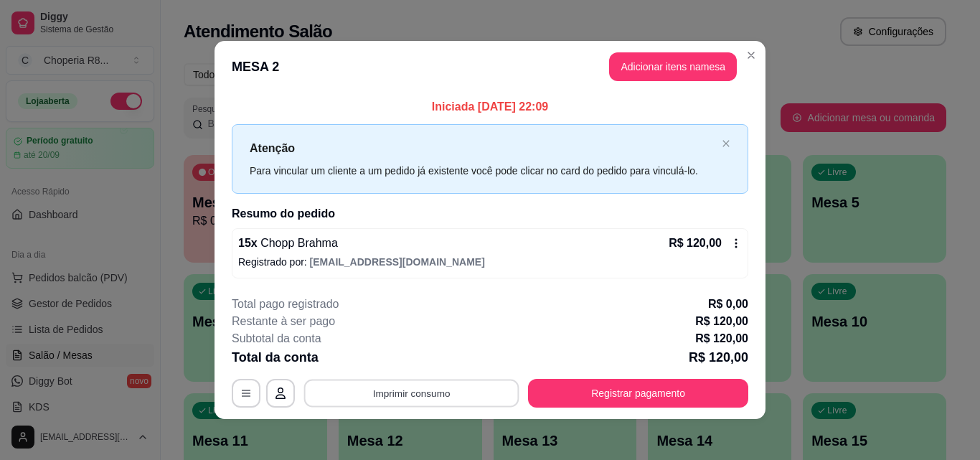
click at [469, 388] on button "Imprimir consumo" at bounding box center [411, 394] width 215 height 28
click at [441, 362] on button "IMPRESSORA" at bounding box center [411, 360] width 104 height 23
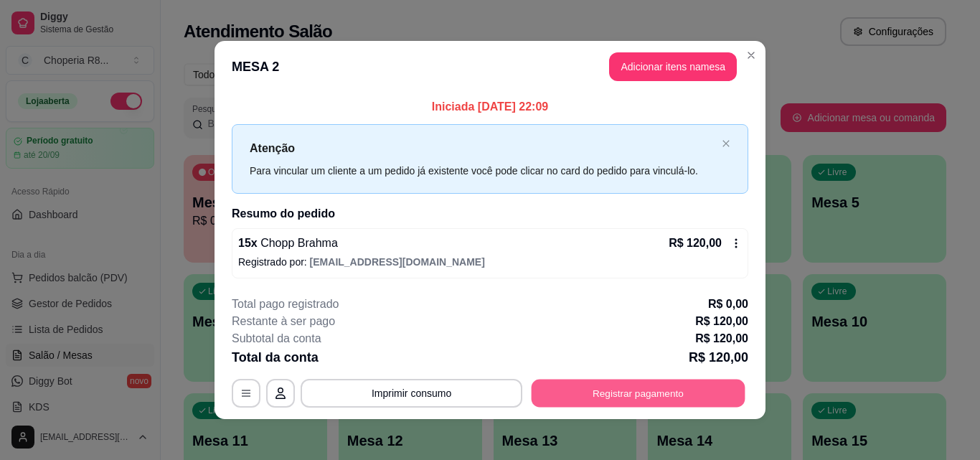
click at [565, 391] on button "Registrar pagamento" at bounding box center [639, 394] width 214 height 28
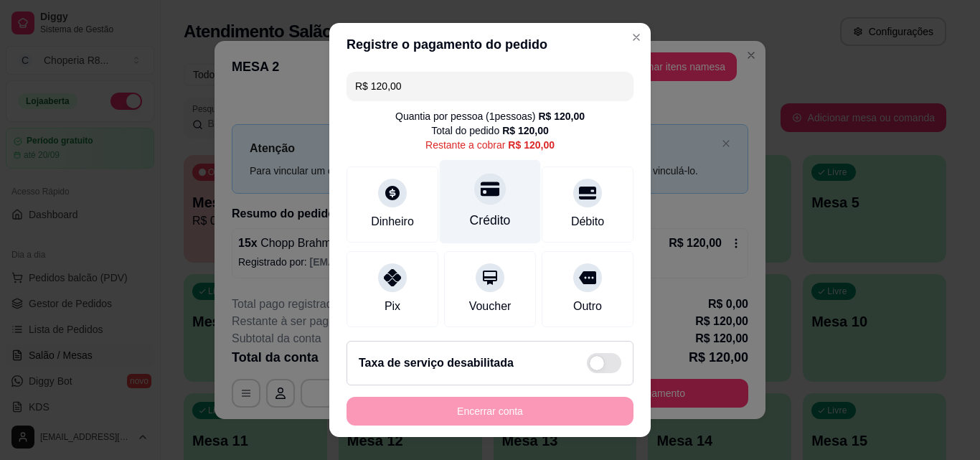
click at [492, 210] on div "Crédito" at bounding box center [490, 202] width 101 height 84
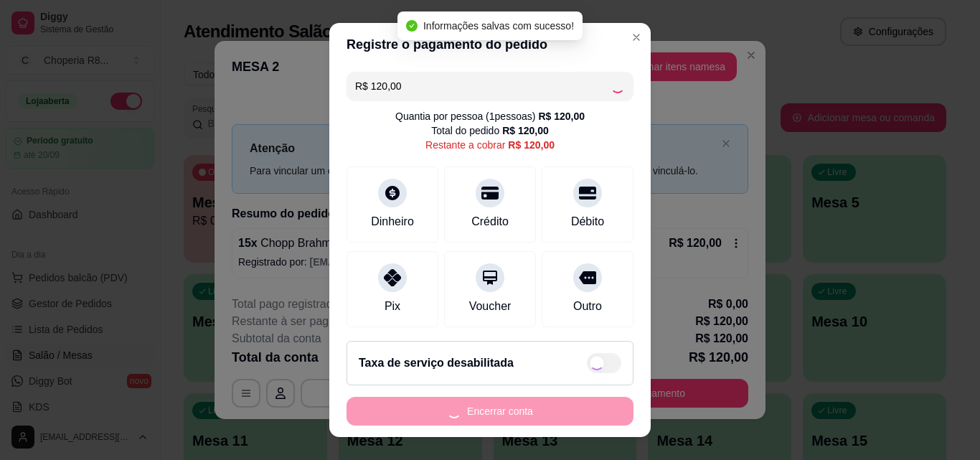
type input "R$ 0,00"
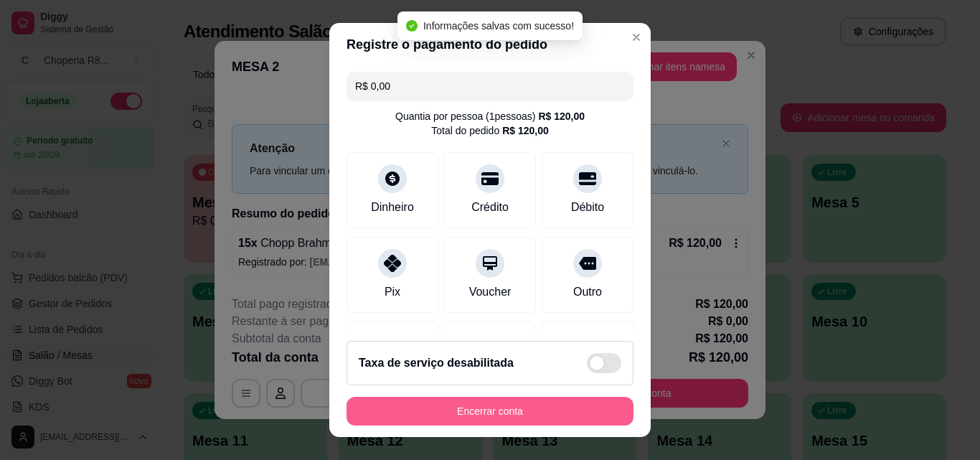
click at [499, 411] on button "Encerrar conta" at bounding box center [490, 411] width 287 height 29
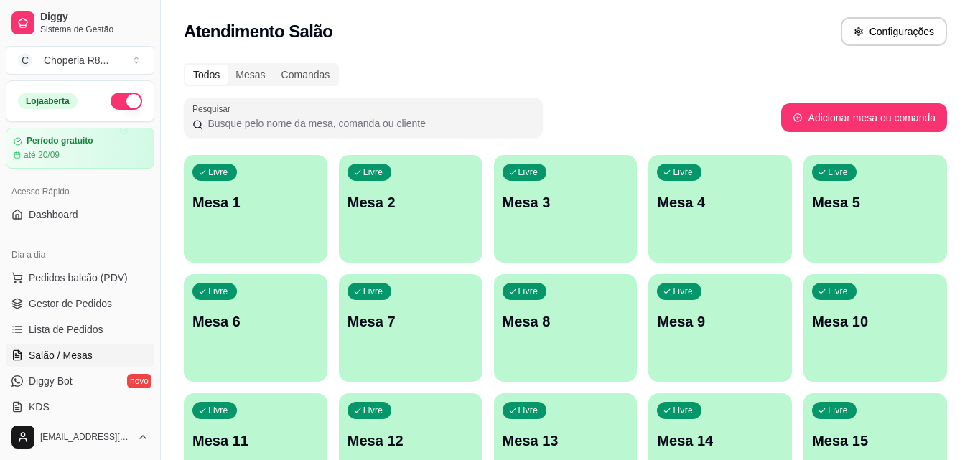
click at [243, 198] on p "Mesa 1" at bounding box center [255, 202] width 126 height 20
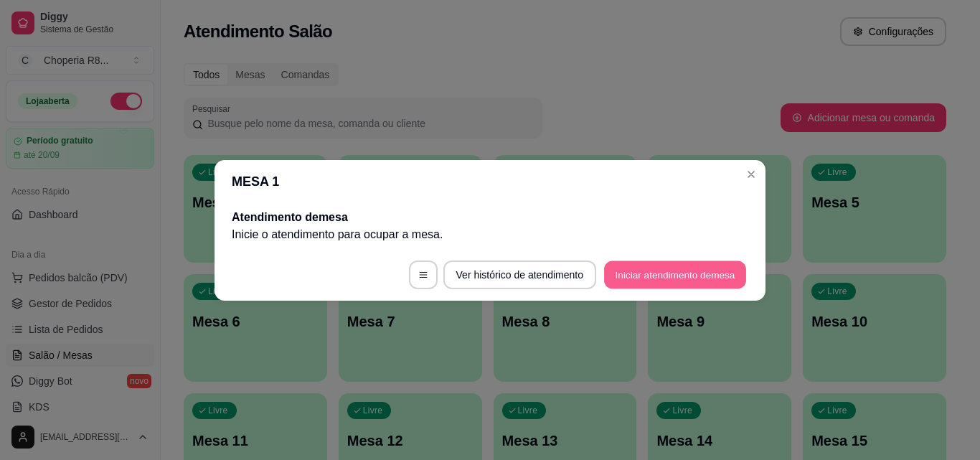
click at [675, 276] on button "Iniciar atendimento de mesa" at bounding box center [675, 275] width 142 height 28
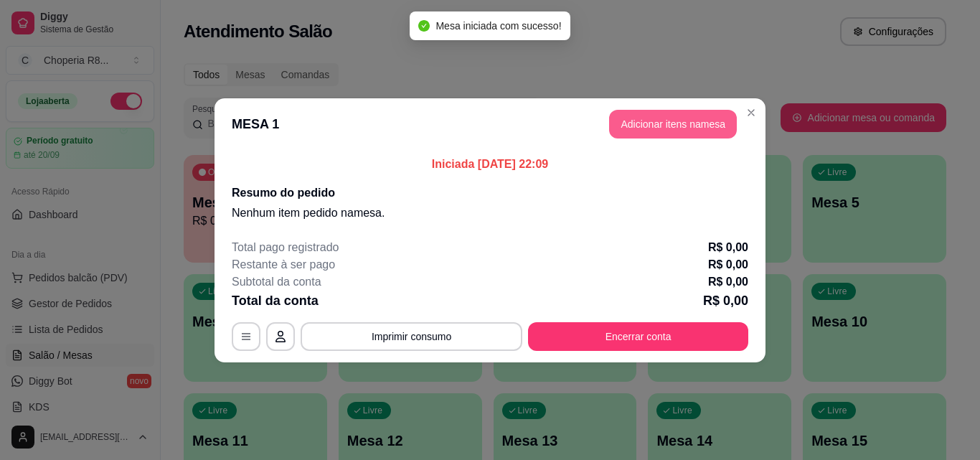
click at [708, 127] on button "Adicionar itens na mesa" at bounding box center [673, 124] width 128 height 29
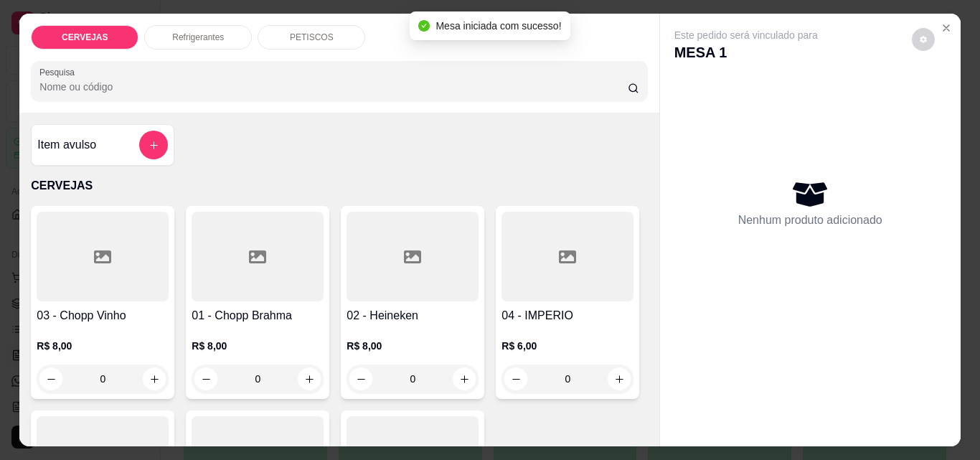
drag, startPoint x: 221, startPoint y: 368, endPoint x: 195, endPoint y: 368, distance: 25.8
click at [195, 368] on div "0" at bounding box center [257, 379] width 126 height 29
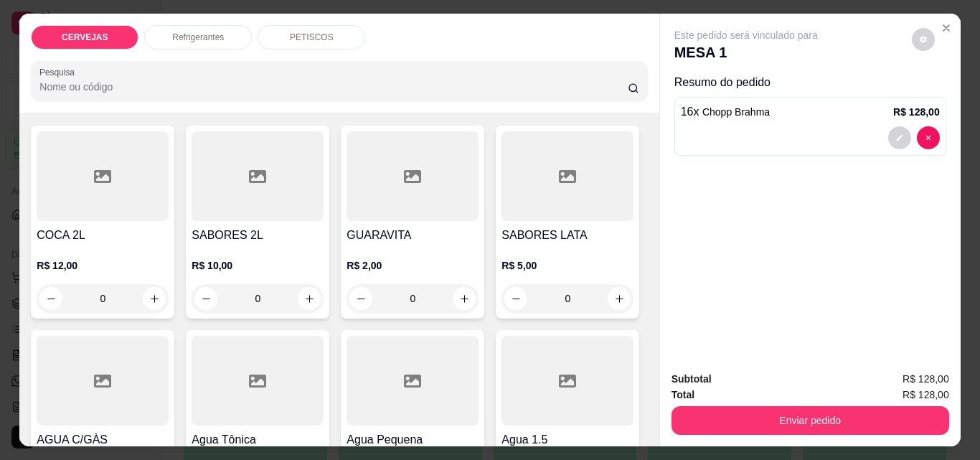
scroll to position [431, 0]
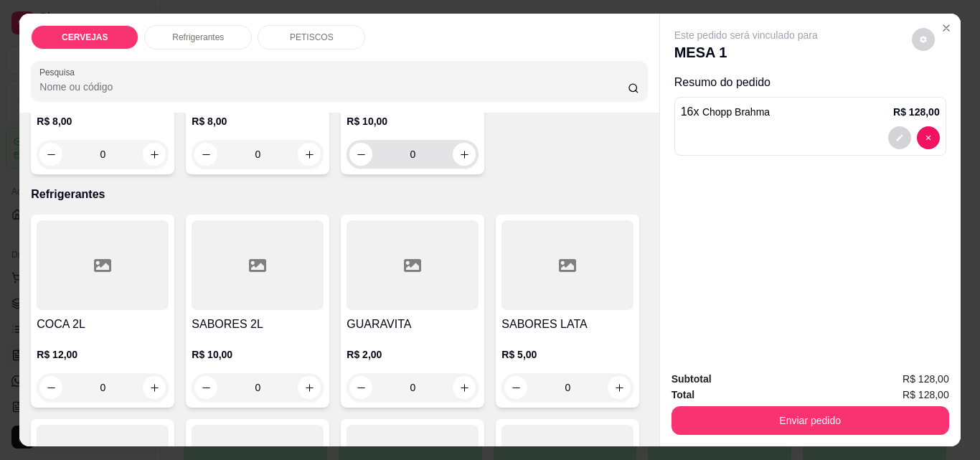
type input "16"
click at [0, 339] on div "CERVEJAS Refrigerantes PETISCOS Pesquisa Item avulso CERVEJAS 03 - Chopp Vinho …" at bounding box center [490, 230] width 980 height 460
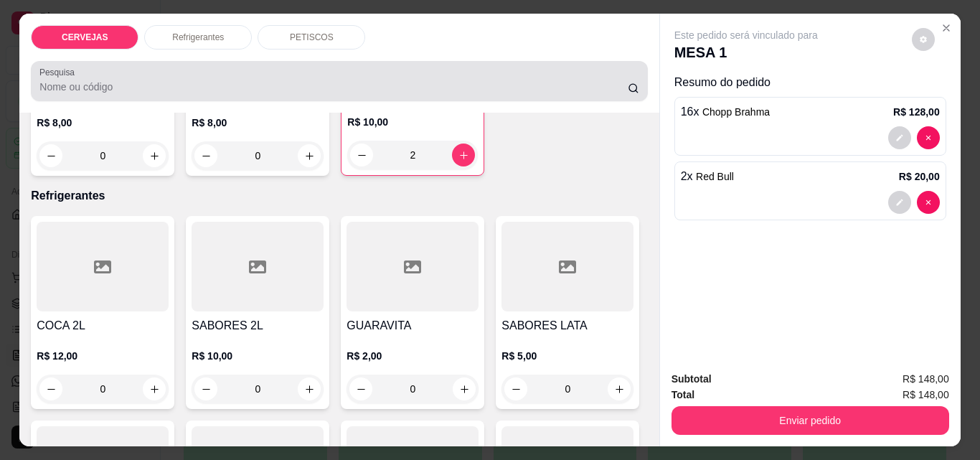
type input "2"
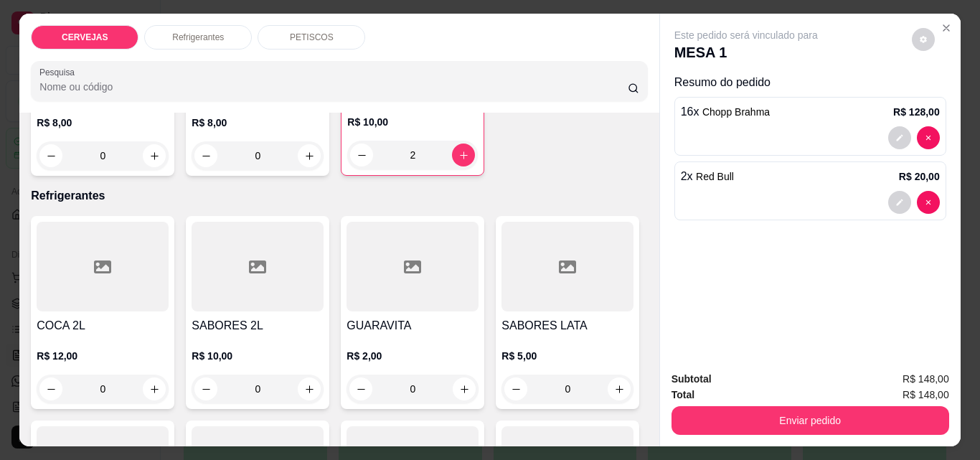
click at [340, 49] on div "CERVEJAS Refrigerantes PETISCOS Pesquisa" at bounding box center [338, 63] width 639 height 99
click at [339, 47] on div "CERVEJAS Refrigerantes PETISCOS Pesquisa" at bounding box center [338, 63] width 639 height 99
click at [339, 41] on div "PETISCOS" at bounding box center [312, 37] width 108 height 24
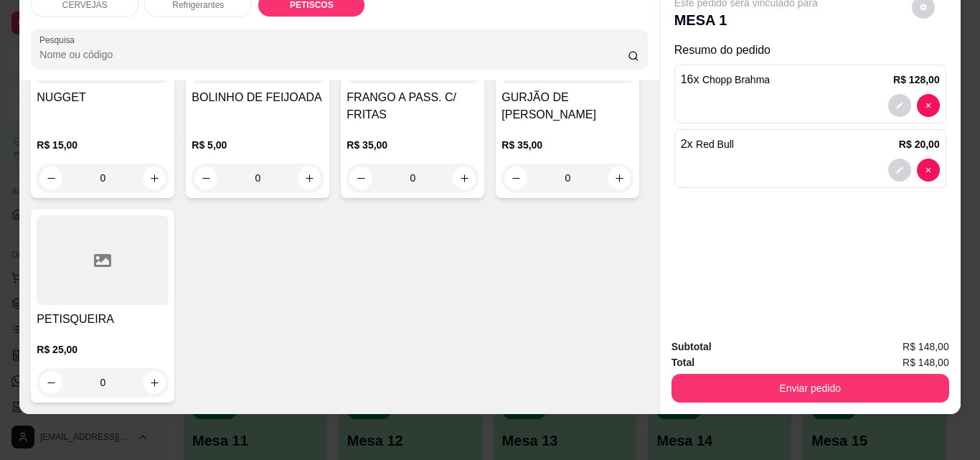
scroll to position [1463, 0]
drag, startPoint x: 432, startPoint y: 367, endPoint x: 298, endPoint y: 347, distance: 135.6
click at [298, 347] on div "LINGUIÇA C/ FRITAS R$ 25,00 0 ISCA DE CARNE C/ FRITAS R$ 45,00 0 ANEL DE CEBOLA…" at bounding box center [339, 84] width 616 height 637
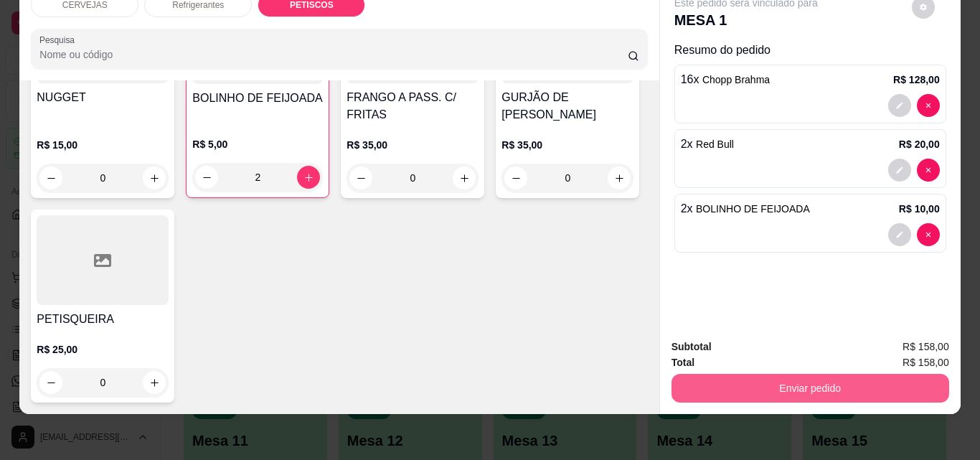
type input "2"
click at [715, 382] on button "Enviar pedido" at bounding box center [811, 388] width 278 height 29
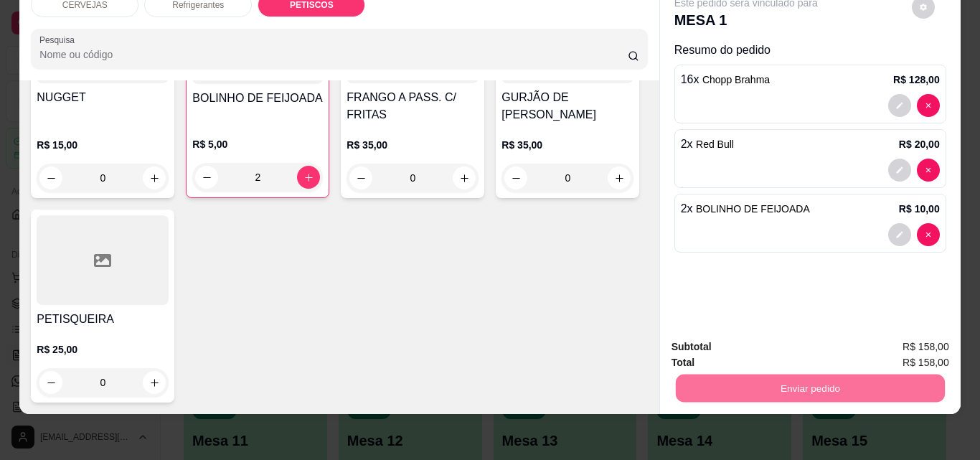
click at [708, 339] on button "Não registrar e enviar pedido" at bounding box center [762, 342] width 149 height 27
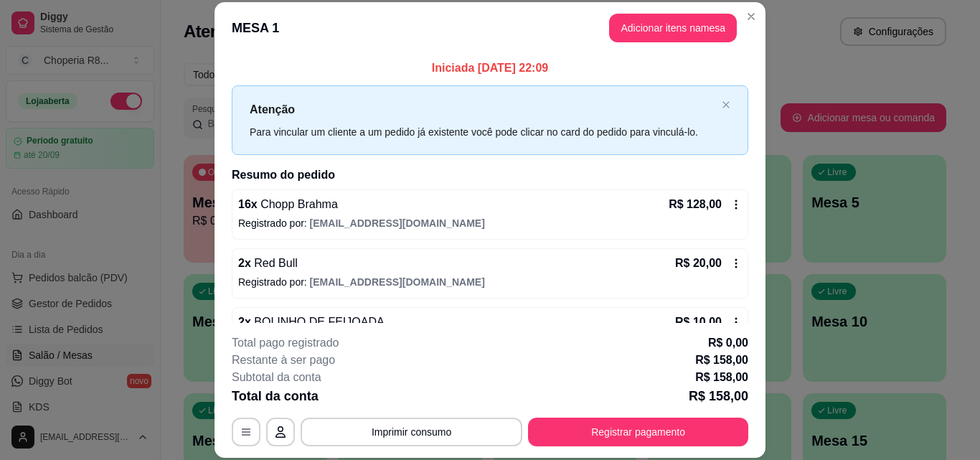
click at [421, 420] on button "Imprimir consumo" at bounding box center [412, 432] width 222 height 29
click at [416, 390] on button "IMPRESSORA" at bounding box center [410, 399] width 100 height 22
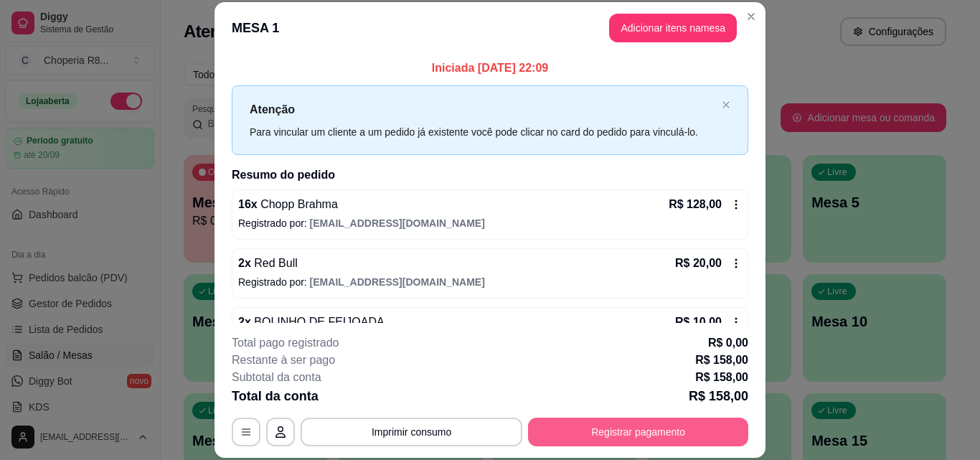
click at [537, 430] on button "Registrar pagamento" at bounding box center [638, 432] width 220 height 29
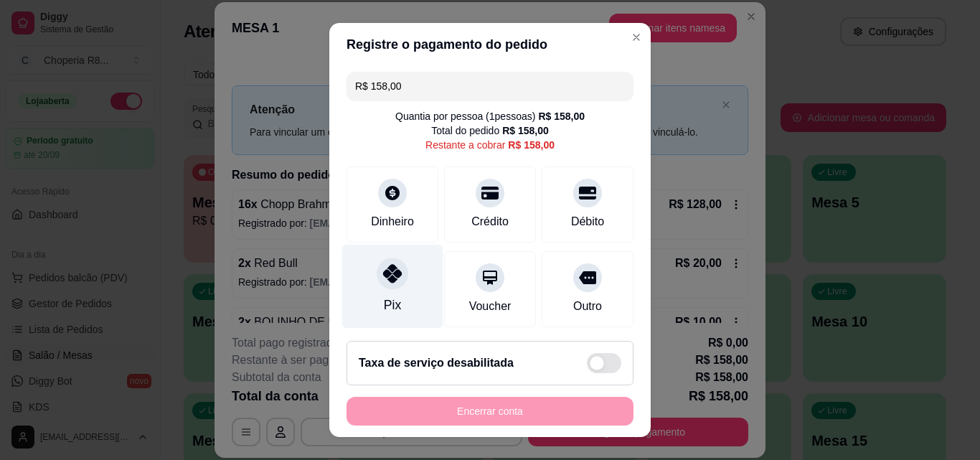
click at [394, 279] on div at bounding box center [393, 274] width 32 height 32
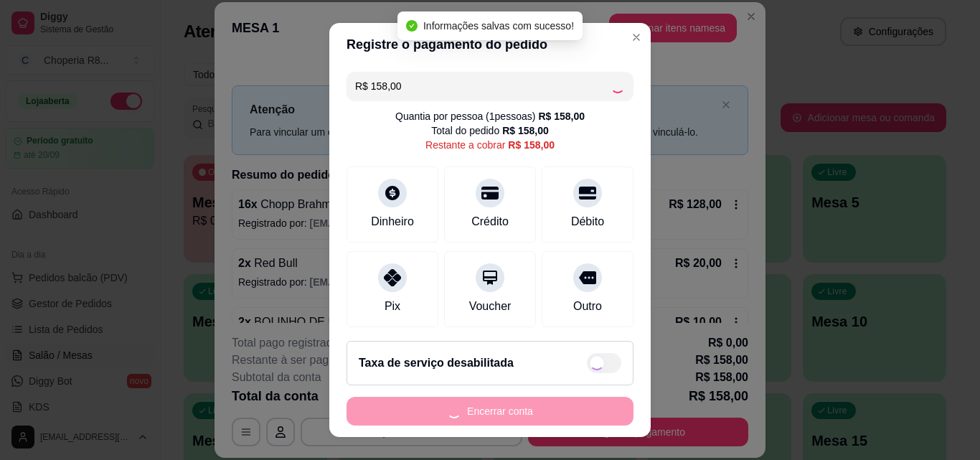
type input "R$ 0,00"
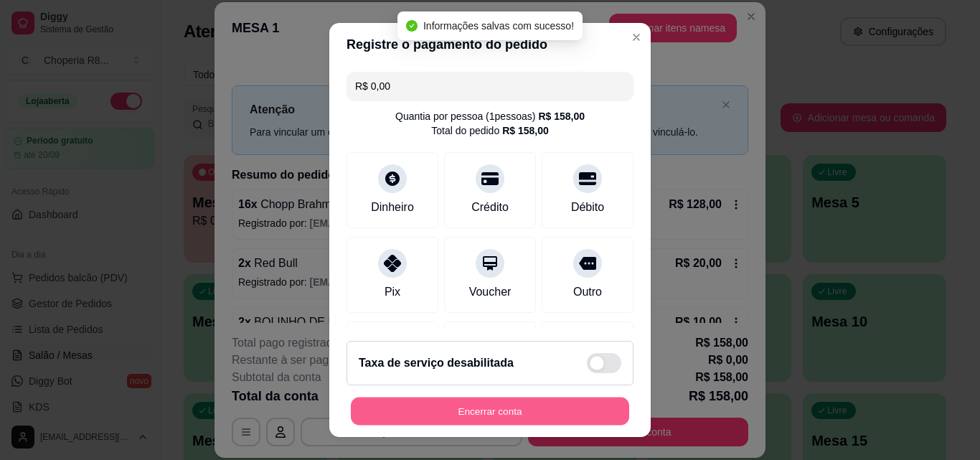
click at [489, 418] on button "Encerrar conta" at bounding box center [490, 412] width 278 height 28
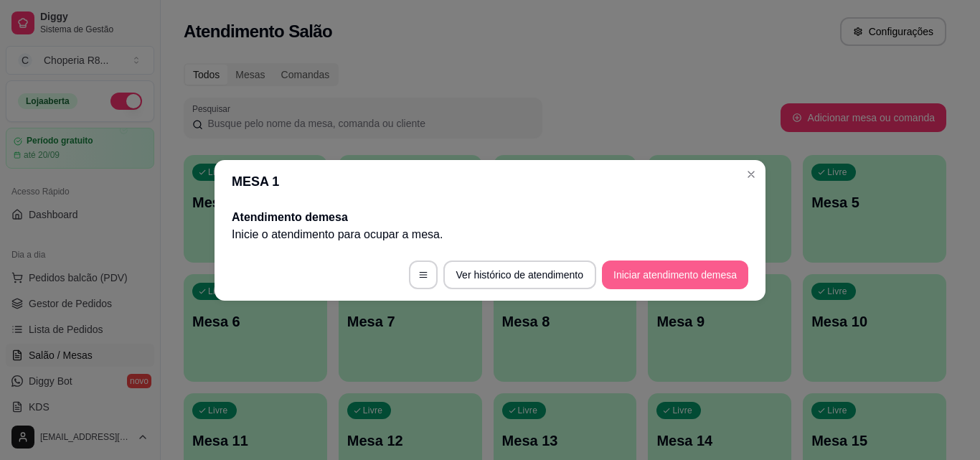
click at [624, 266] on button "Iniciar atendimento de mesa" at bounding box center [675, 275] width 146 height 29
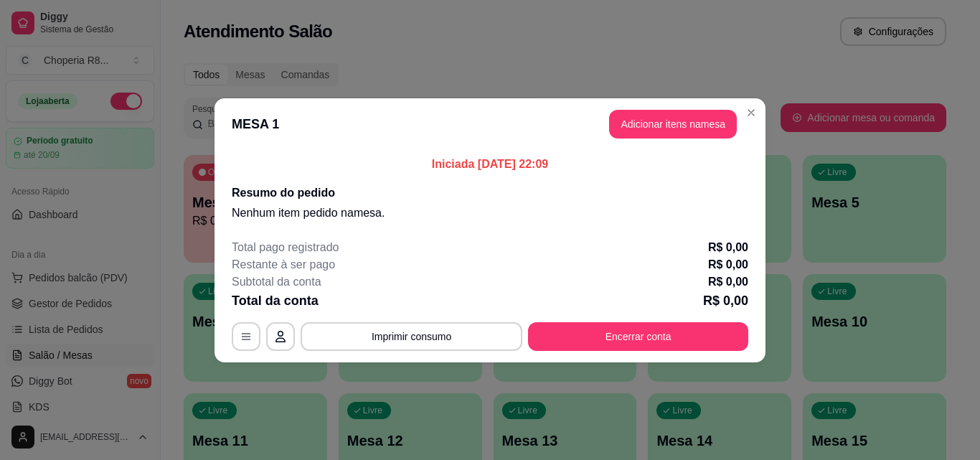
drag, startPoint x: 644, startPoint y: 98, endPoint x: 653, endPoint y: 117, distance: 20.9
click at [644, 104] on header "MESA 1 Adicionar itens na mesa" at bounding box center [490, 124] width 551 height 52
click at [657, 122] on button "Adicionar itens na mesa" at bounding box center [673, 124] width 128 height 29
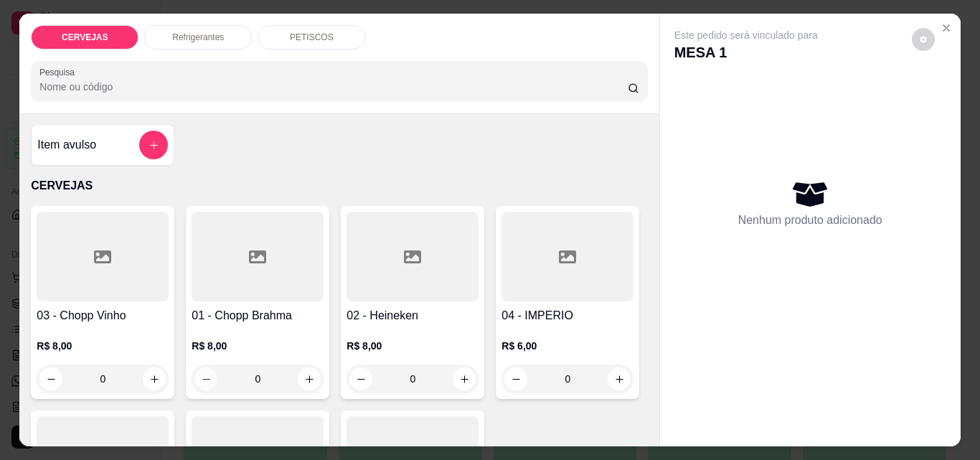
click at [203, 377] on div "0" at bounding box center [257, 379] width 126 height 29
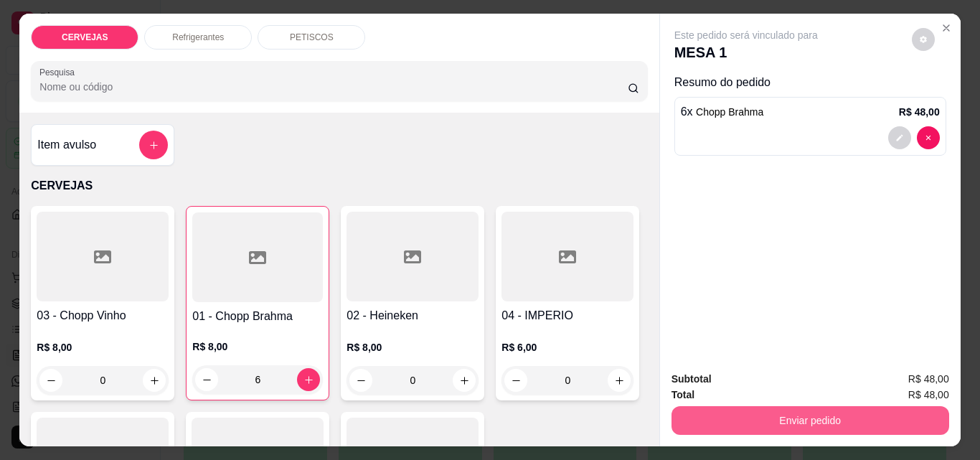
type input "6"
click at [806, 411] on button "Enviar pedido" at bounding box center [811, 420] width 278 height 29
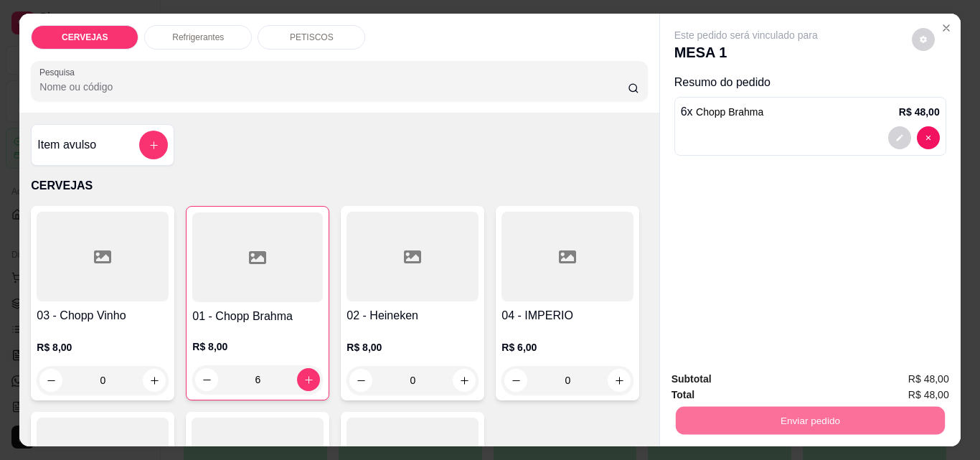
click at [751, 371] on button "Não registrar e enviar pedido" at bounding box center [762, 379] width 149 height 27
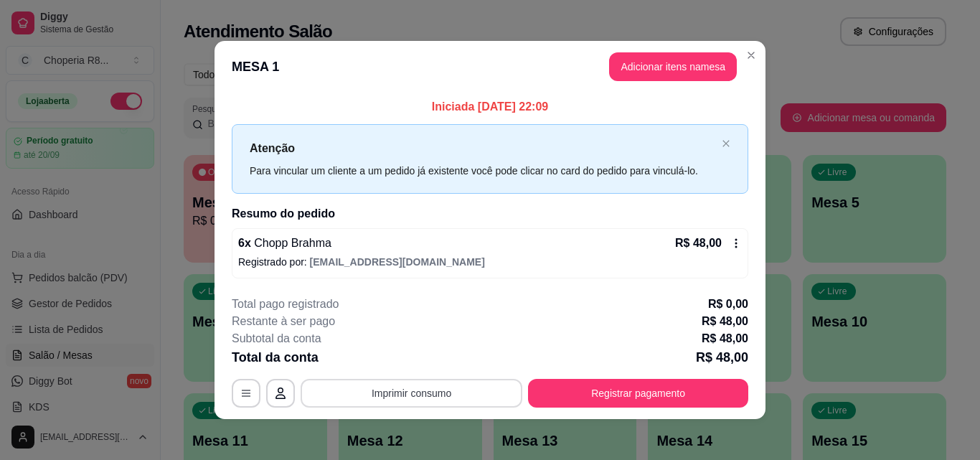
click at [474, 390] on button "Imprimir consumo" at bounding box center [412, 393] width 222 height 29
click at [432, 353] on button "IMPRESSORA" at bounding box center [410, 360] width 100 height 22
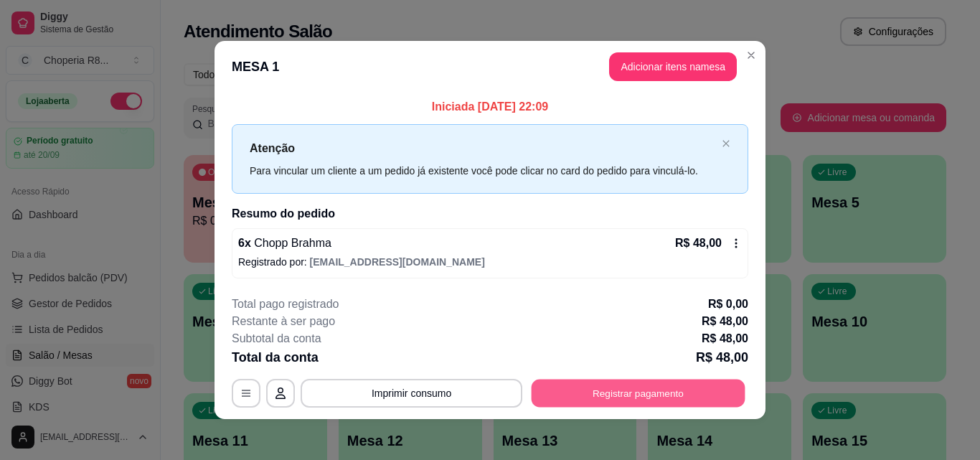
click at [703, 390] on button "Registrar pagamento" at bounding box center [639, 394] width 214 height 28
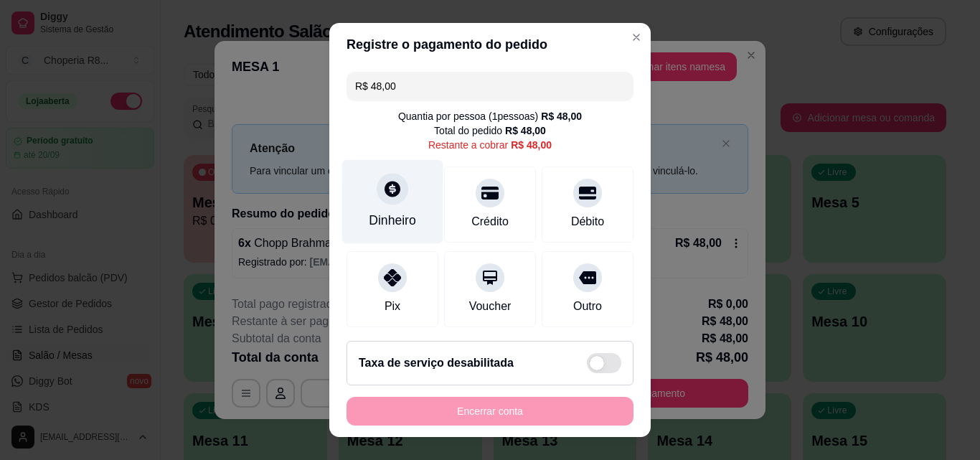
click at [390, 194] on icon at bounding box center [392, 188] width 19 height 19
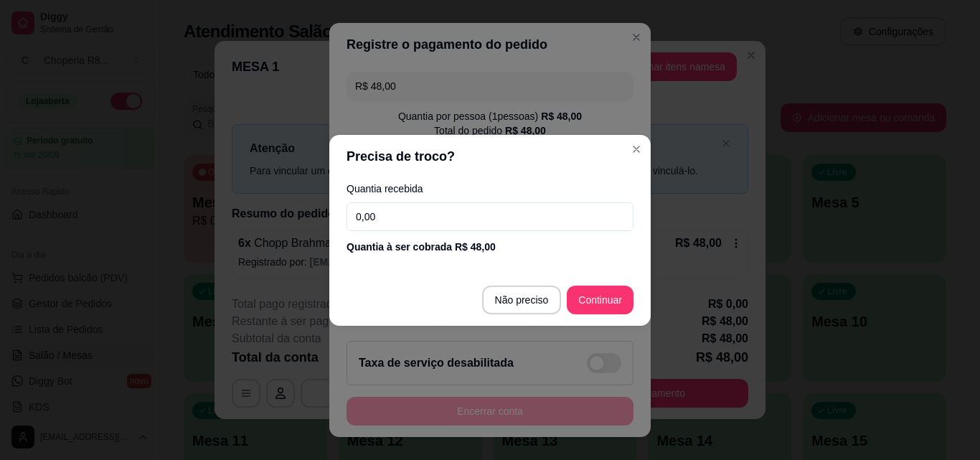
drag, startPoint x: 424, startPoint y: 214, endPoint x: 332, endPoint y: 214, distance: 92.6
click at [333, 215] on div "Quantia recebida 0,00 Quantia à ser cobrada R$ 48,00" at bounding box center [490, 219] width 322 height 82
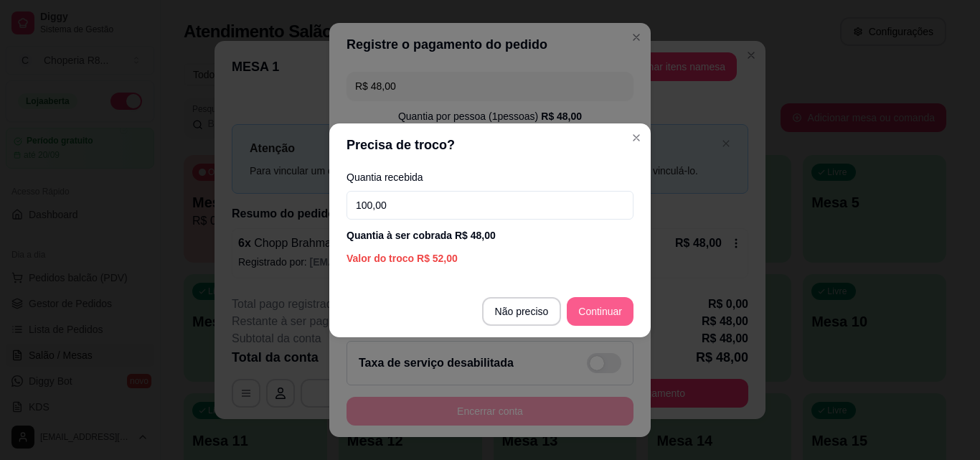
type input "100,00"
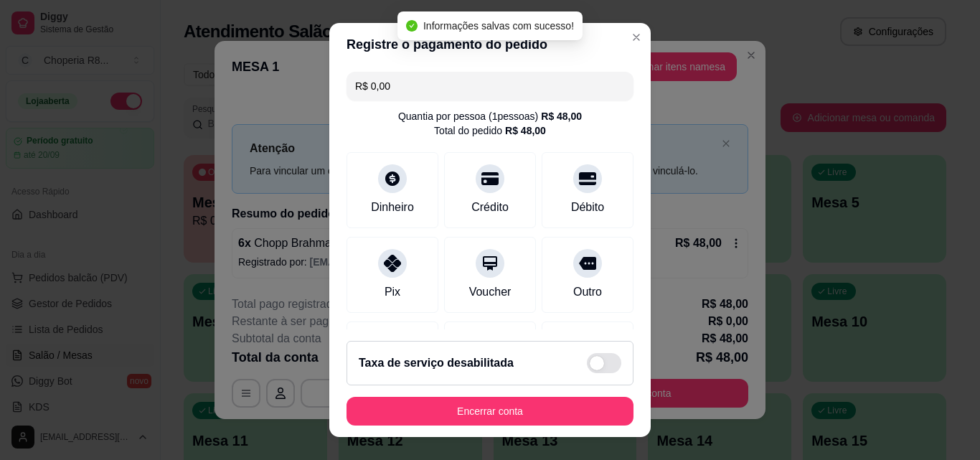
type input "R$ 0,00"
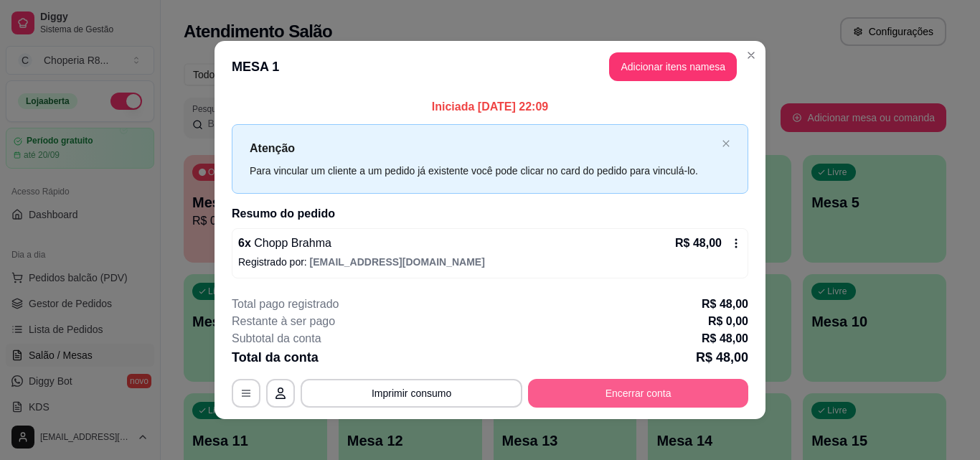
click at [569, 390] on button "Encerrar conta" at bounding box center [638, 393] width 220 height 29
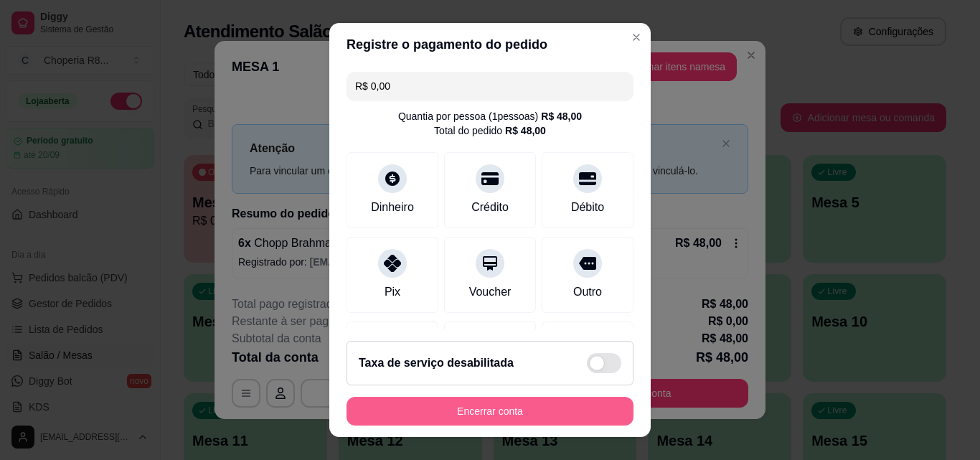
click at [565, 400] on button "Encerrar conta" at bounding box center [490, 411] width 287 height 29
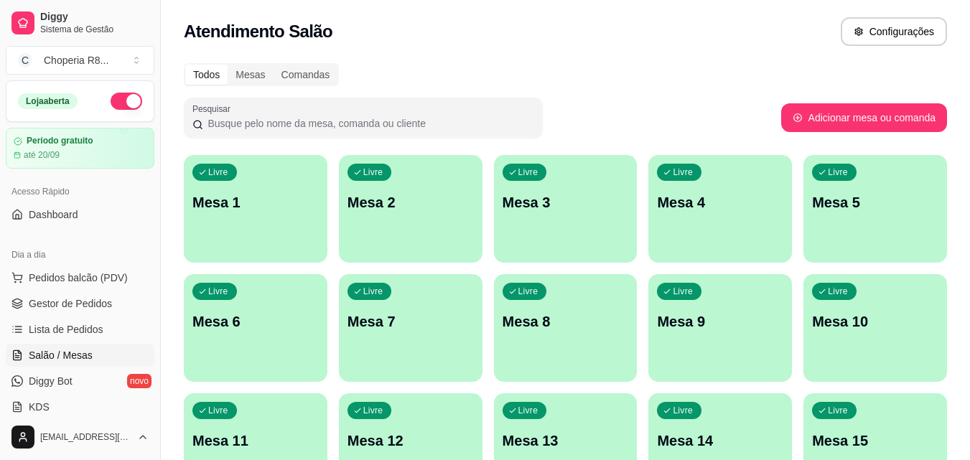
click at [748, 362] on div "Livre Mesa 9" at bounding box center [720, 319] width 144 height 90
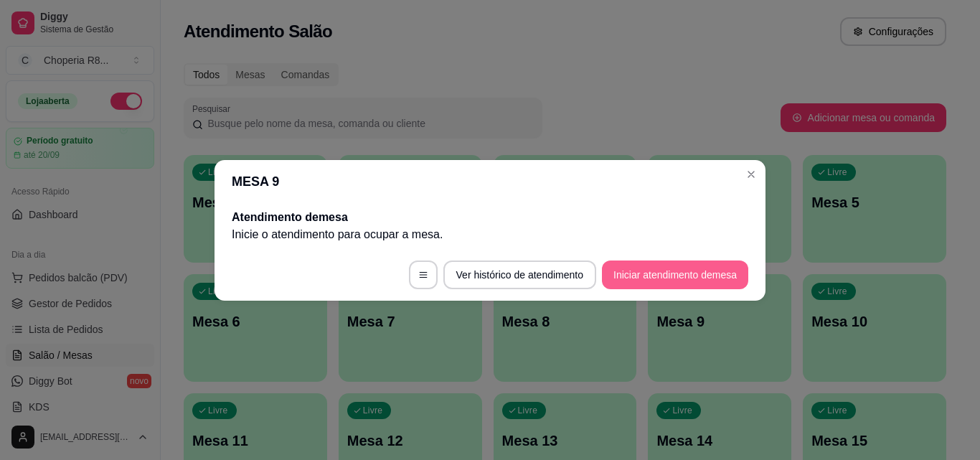
click at [657, 273] on button "Iniciar atendimento de mesa" at bounding box center [675, 275] width 146 height 29
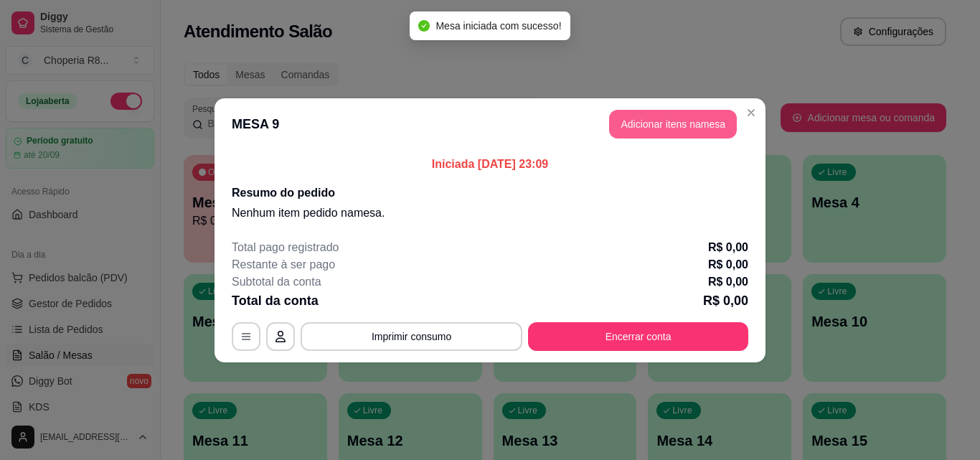
click at [670, 114] on button "Adicionar itens na mesa" at bounding box center [673, 124] width 128 height 29
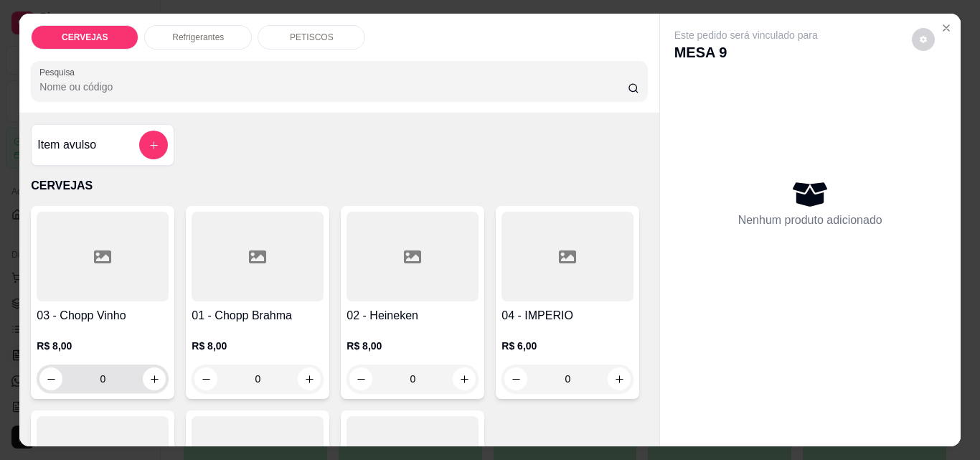
drag, startPoint x: 284, startPoint y: 375, endPoint x: 100, endPoint y: 380, distance: 184.5
click at [100, 380] on div "03 - Chopp Vinho R$ 8,00 0 01 - Chopp Brahma R$ 8,00 0 02 - Heineken R$ 8,00 0 …" at bounding box center [339, 405] width 616 height 398
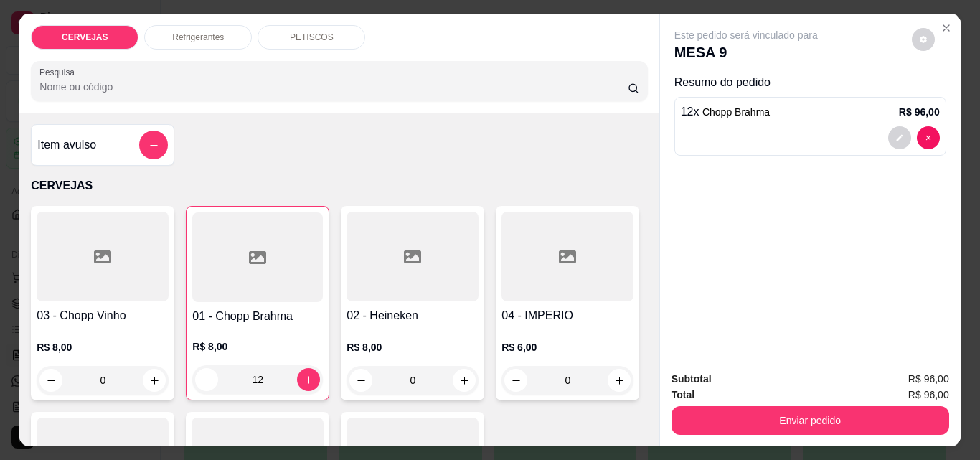
type input "12"
click at [184, 45] on div "CERVEJAS Refrigerantes PETISCOS Pesquisa" at bounding box center [338, 63] width 639 height 99
click at [187, 42] on div "Refrigerantes" at bounding box center [198, 37] width 108 height 24
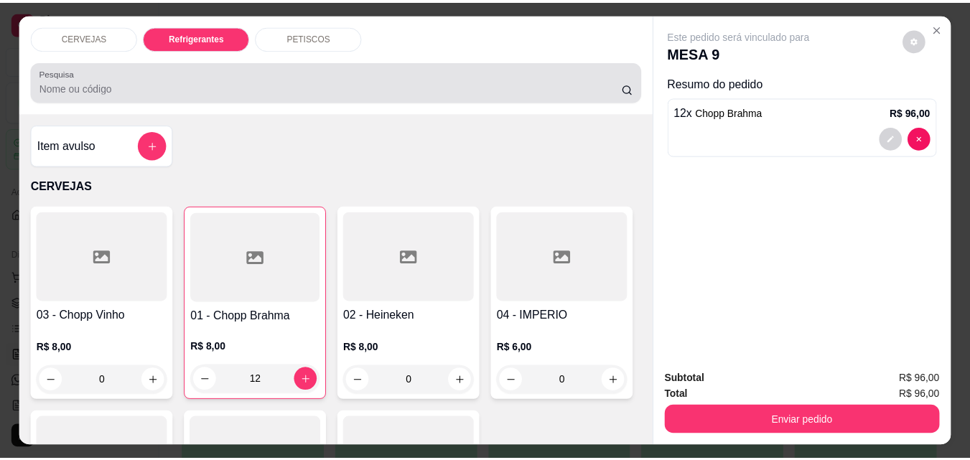
scroll to position [37, 0]
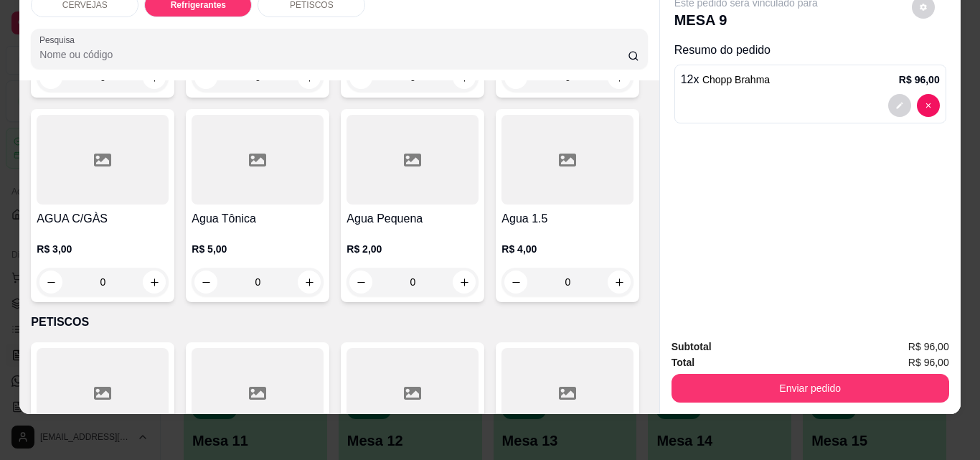
drag, startPoint x: 410, startPoint y: 261, endPoint x: 391, endPoint y: 265, distance: 19.0
click at [393, 92] on input "0" at bounding box center [412, 77] width 80 height 29
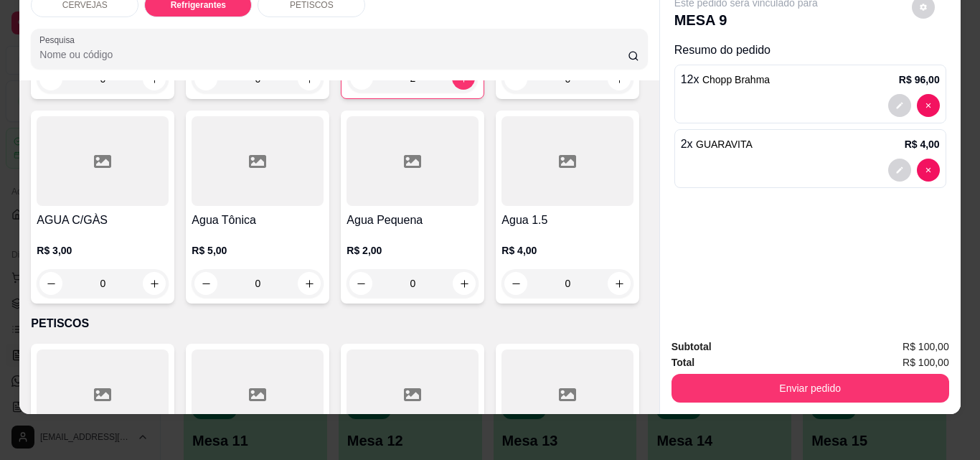
type input "2"
click at [876, 370] on div "Enviar pedido" at bounding box center [811, 386] width 278 height 32
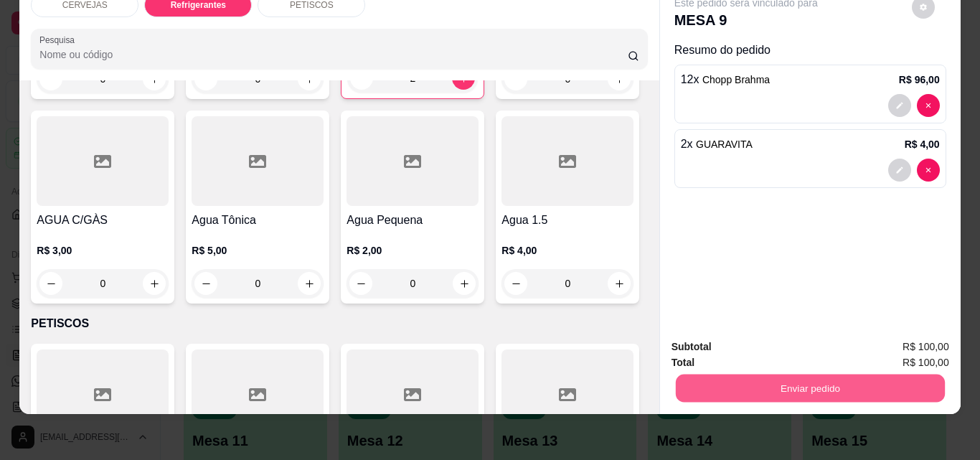
click at [875, 374] on button "Enviar pedido" at bounding box center [809, 388] width 269 height 28
click at [799, 377] on button "Enviar pedido" at bounding box center [809, 388] width 269 height 28
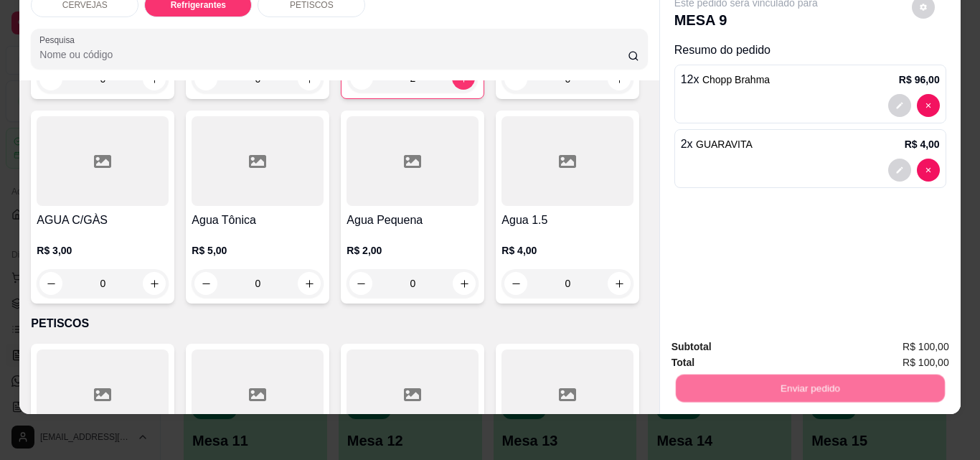
click at [768, 332] on button "Não registrar e enviar pedido" at bounding box center [762, 342] width 149 height 27
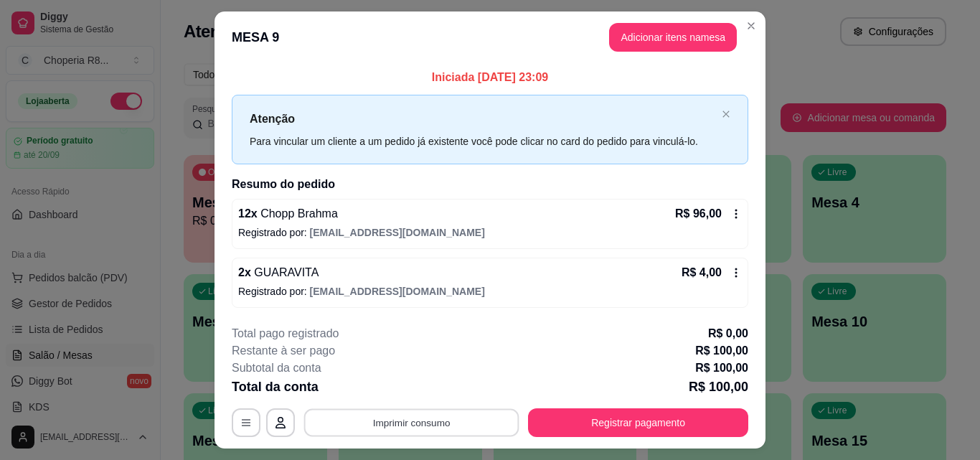
click at [441, 419] on button "Imprimir consumo" at bounding box center [411, 423] width 215 height 28
click at [418, 390] on button "IMPRESSORA" at bounding box center [411, 389] width 104 height 23
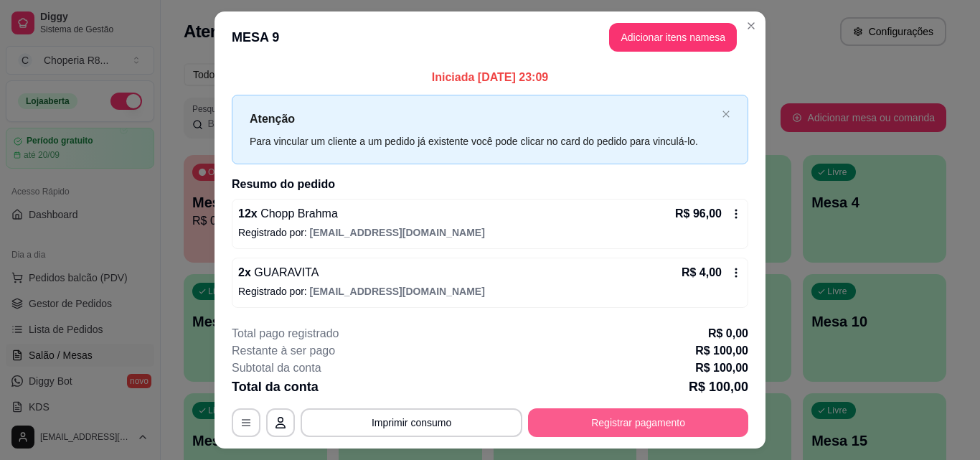
click at [611, 415] on button "Registrar pagamento" at bounding box center [638, 422] width 220 height 29
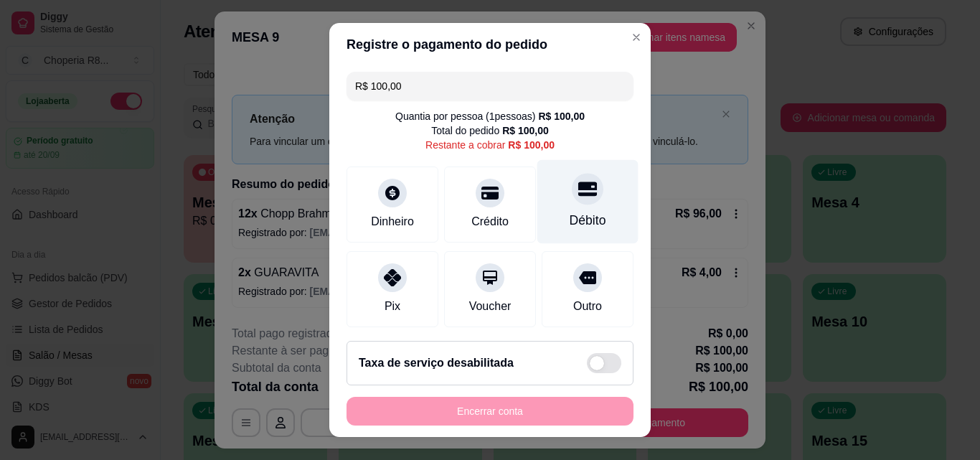
drag, startPoint x: 559, startPoint y: 197, endPoint x: 561, endPoint y: 210, distance: 13.8
click at [578, 197] on icon at bounding box center [587, 188] width 19 height 19
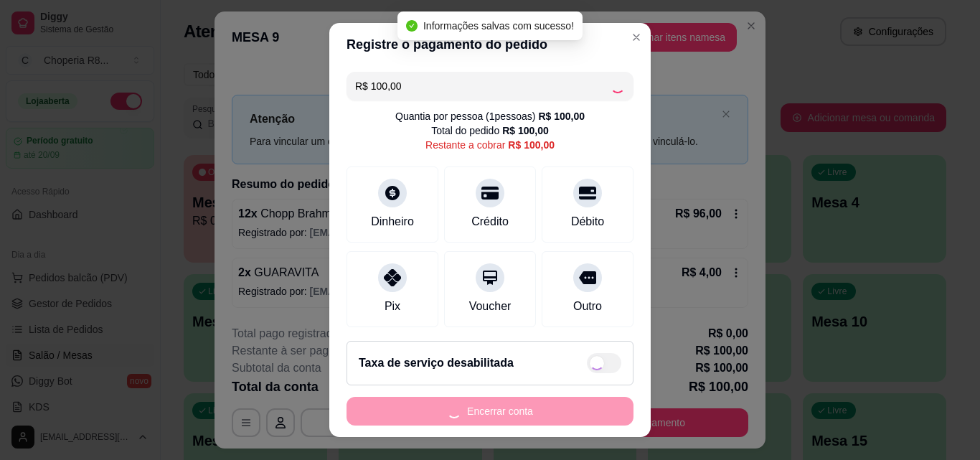
type input "R$ 0,00"
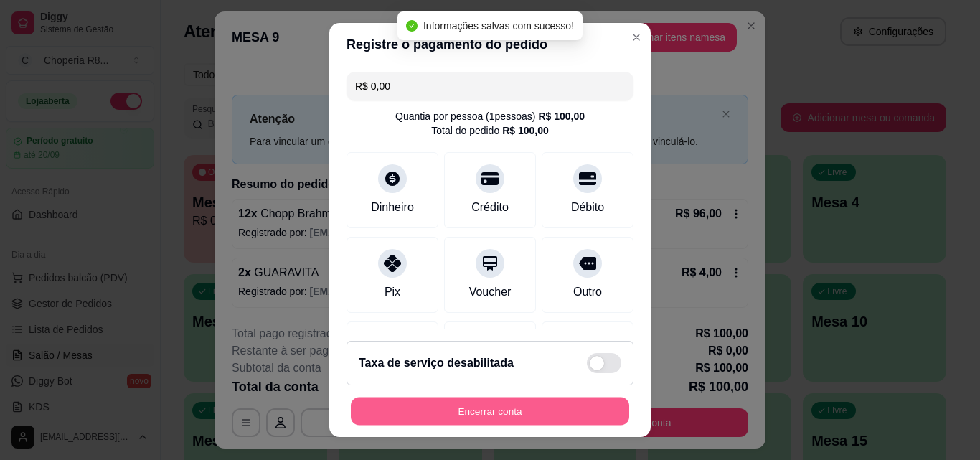
click at [540, 413] on button "Encerrar conta" at bounding box center [490, 412] width 278 height 28
